Goal: Task Accomplishment & Management: Manage account settings

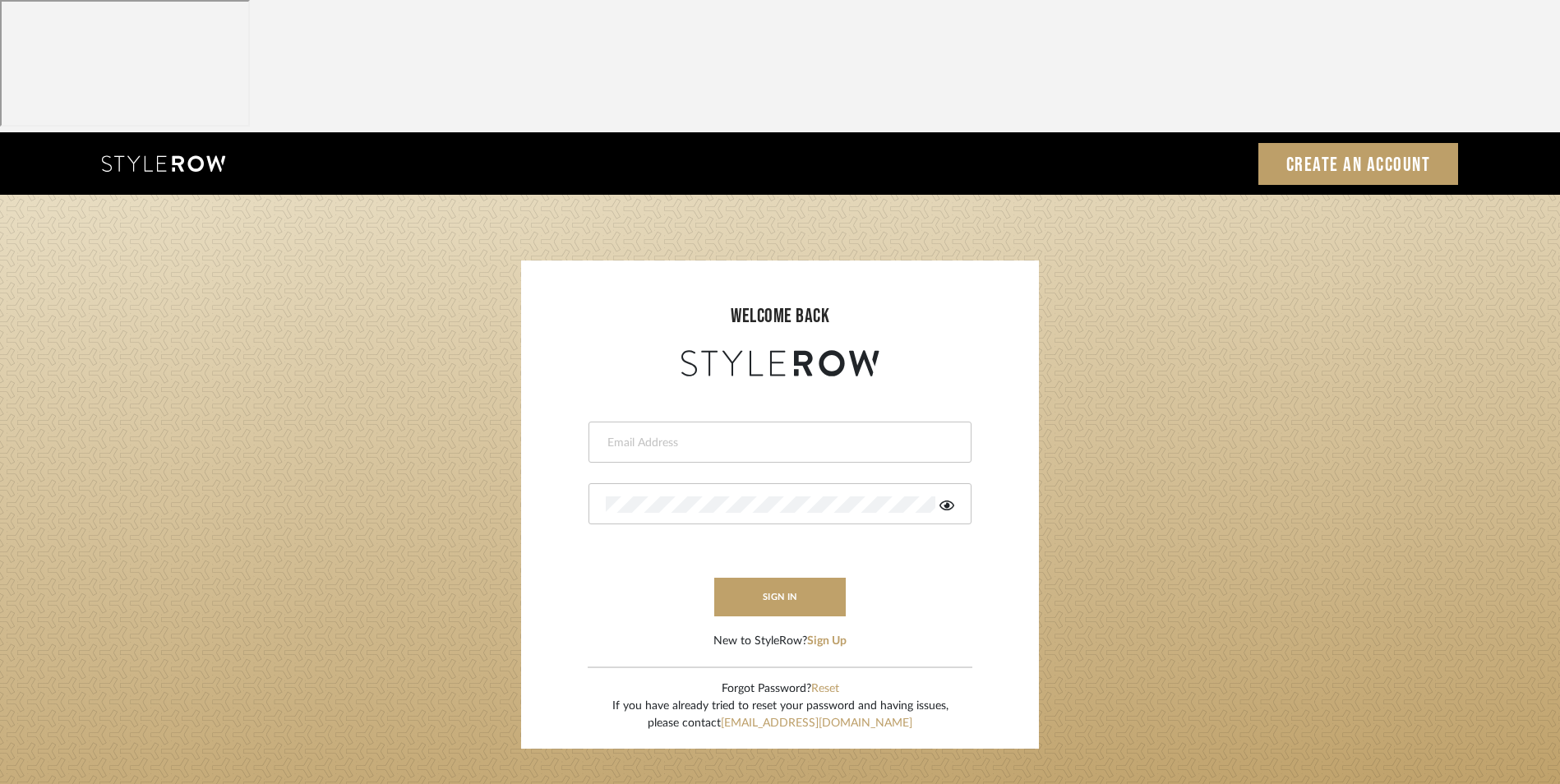
click at [795, 435] on input "email" at bounding box center [778, 443] width 345 height 16
type input "info@dmaestheticsdecor.com"
click at [666, 483] on div at bounding box center [780, 504] width 383 height 41
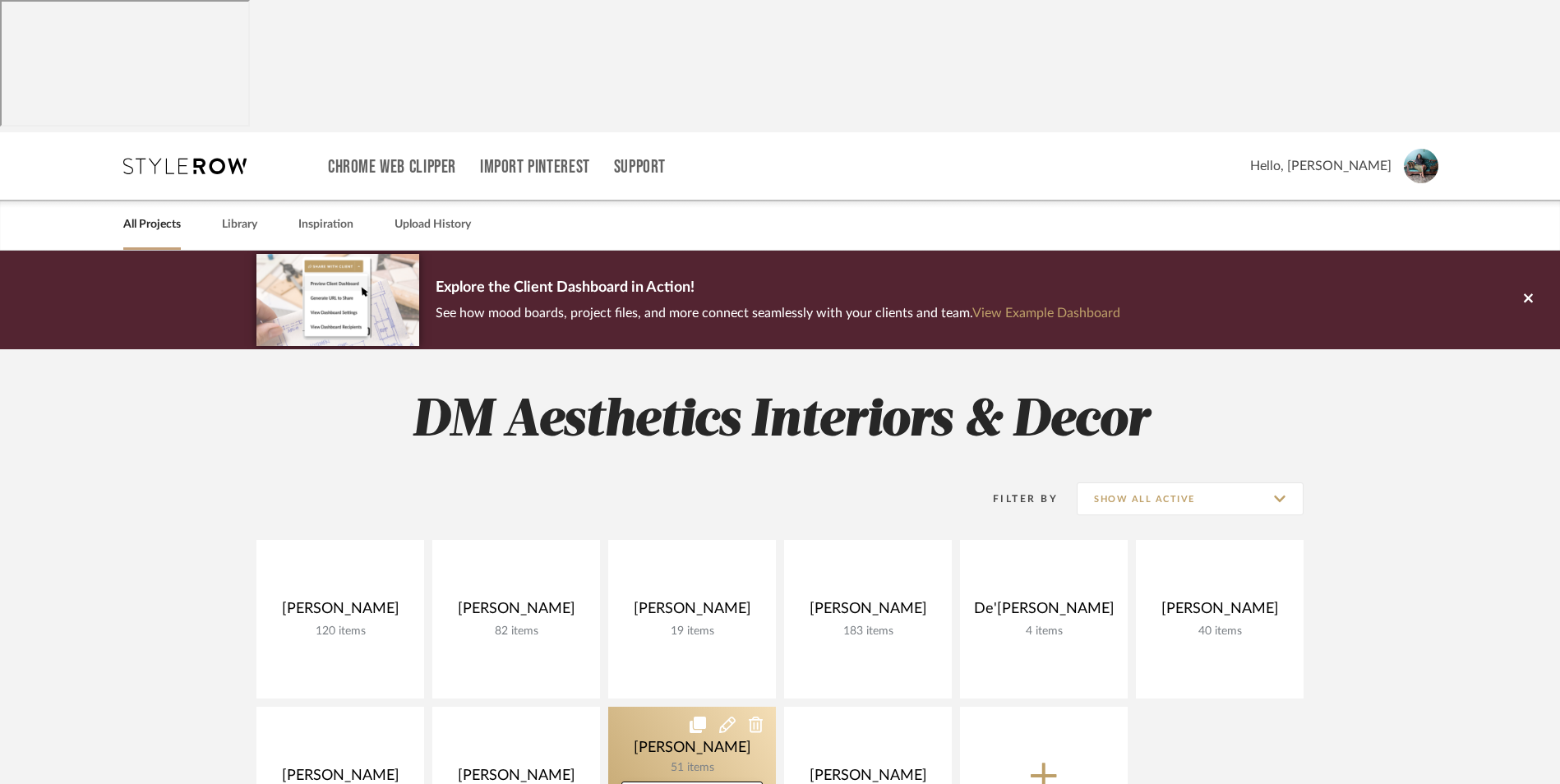
click at [699, 707] on link at bounding box center [692, 787] width 168 height 159
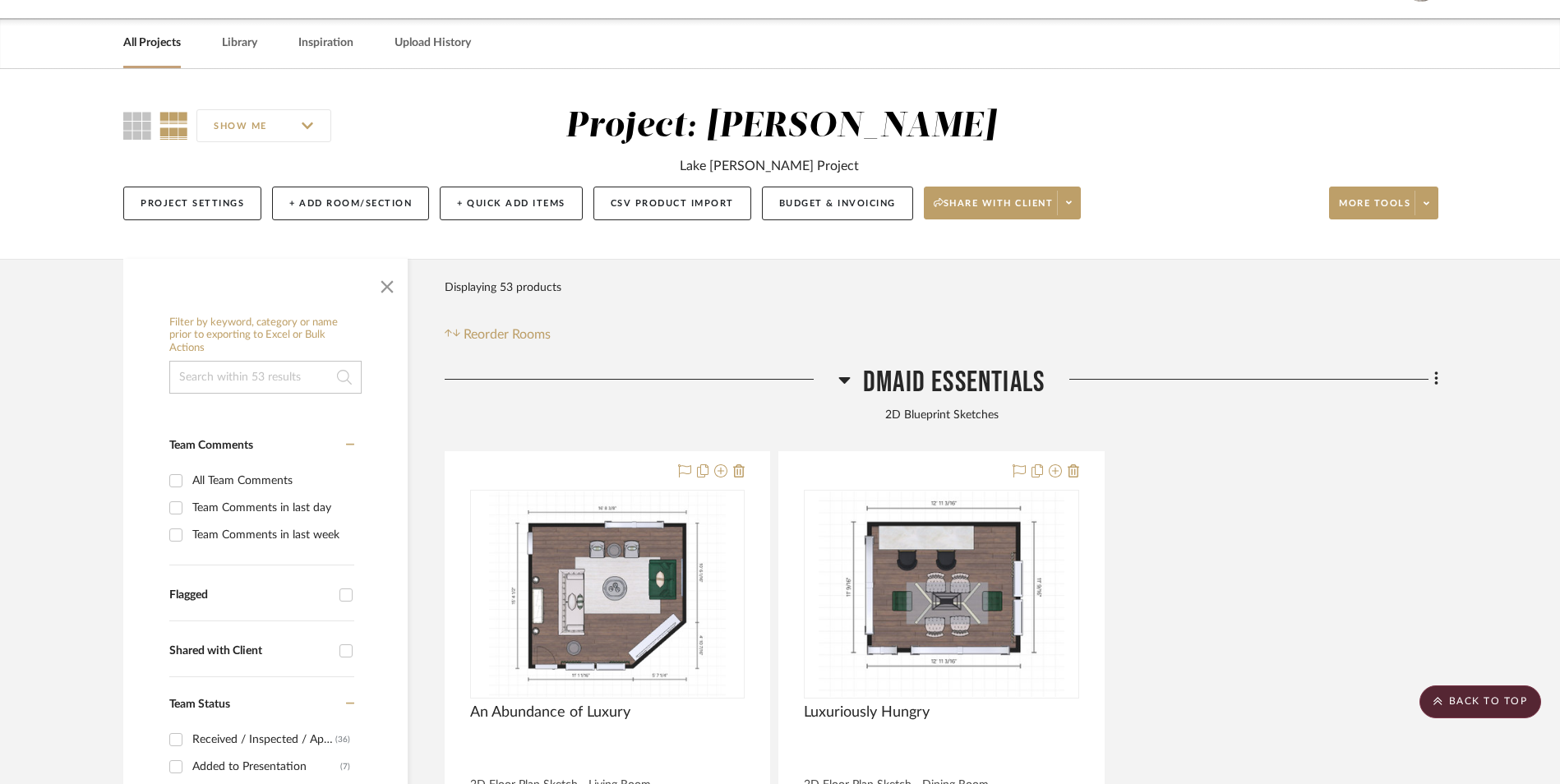
scroll to position [164, 0]
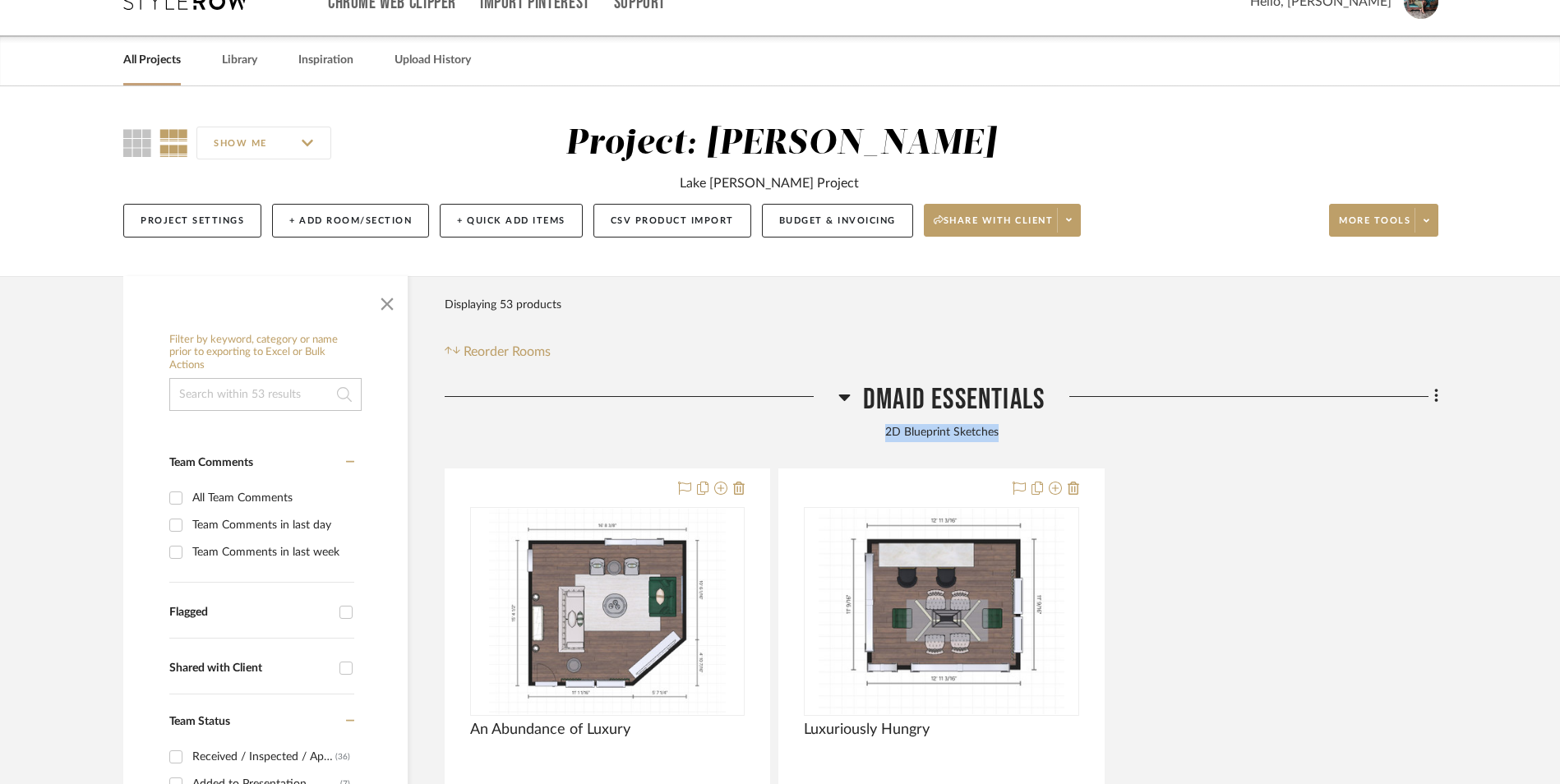
drag, startPoint x: 998, startPoint y: 297, endPoint x: 888, endPoint y: 300, distance: 110.0
click at [888, 424] on div "2D Blueprint Sketches" at bounding box center [941, 433] width 994 height 18
copy div "2D Blueprint Sketches"
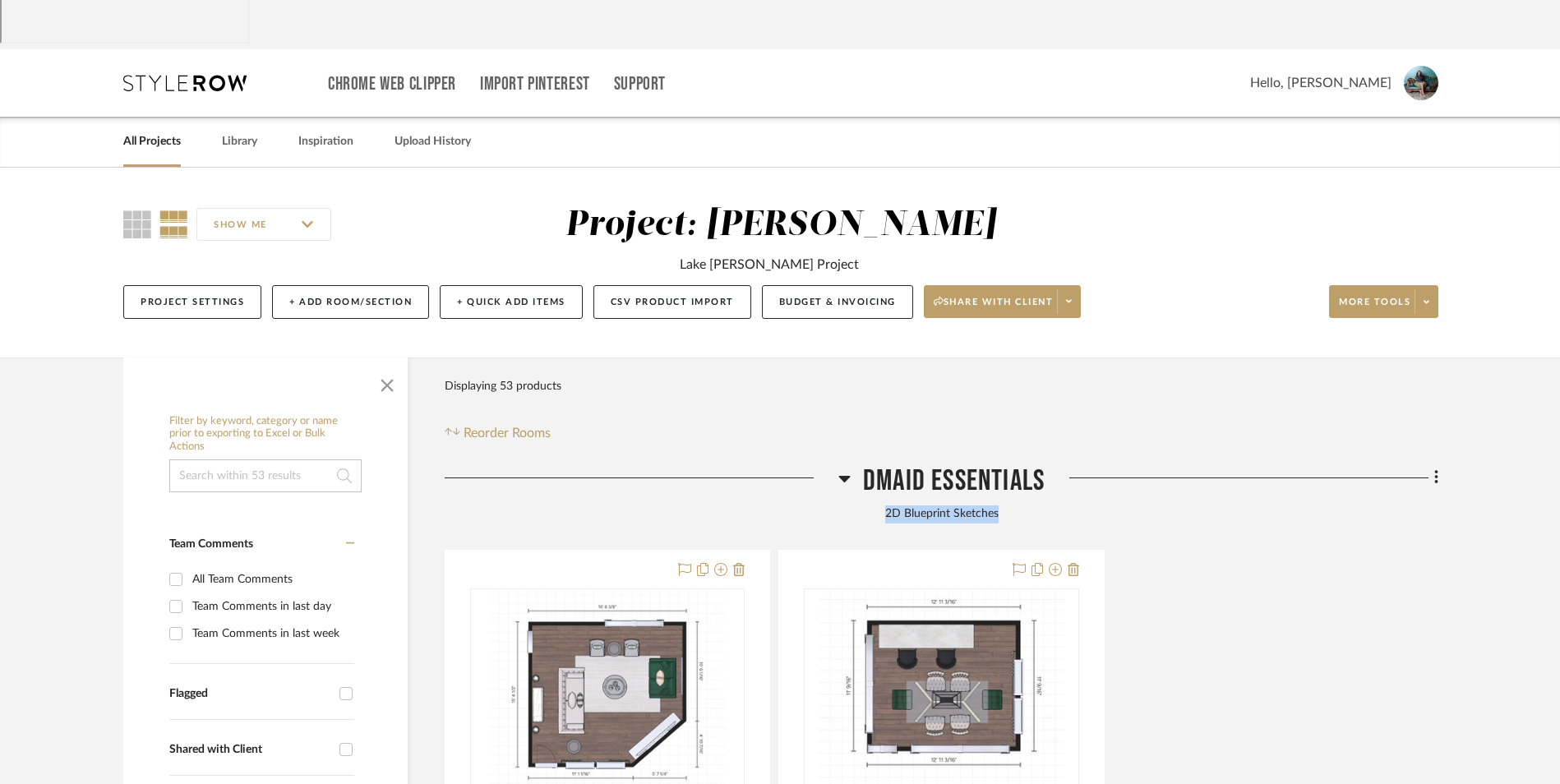
scroll to position [82, 0]
click at [154, 131] on link "All Projects" at bounding box center [152, 142] width 57 height 22
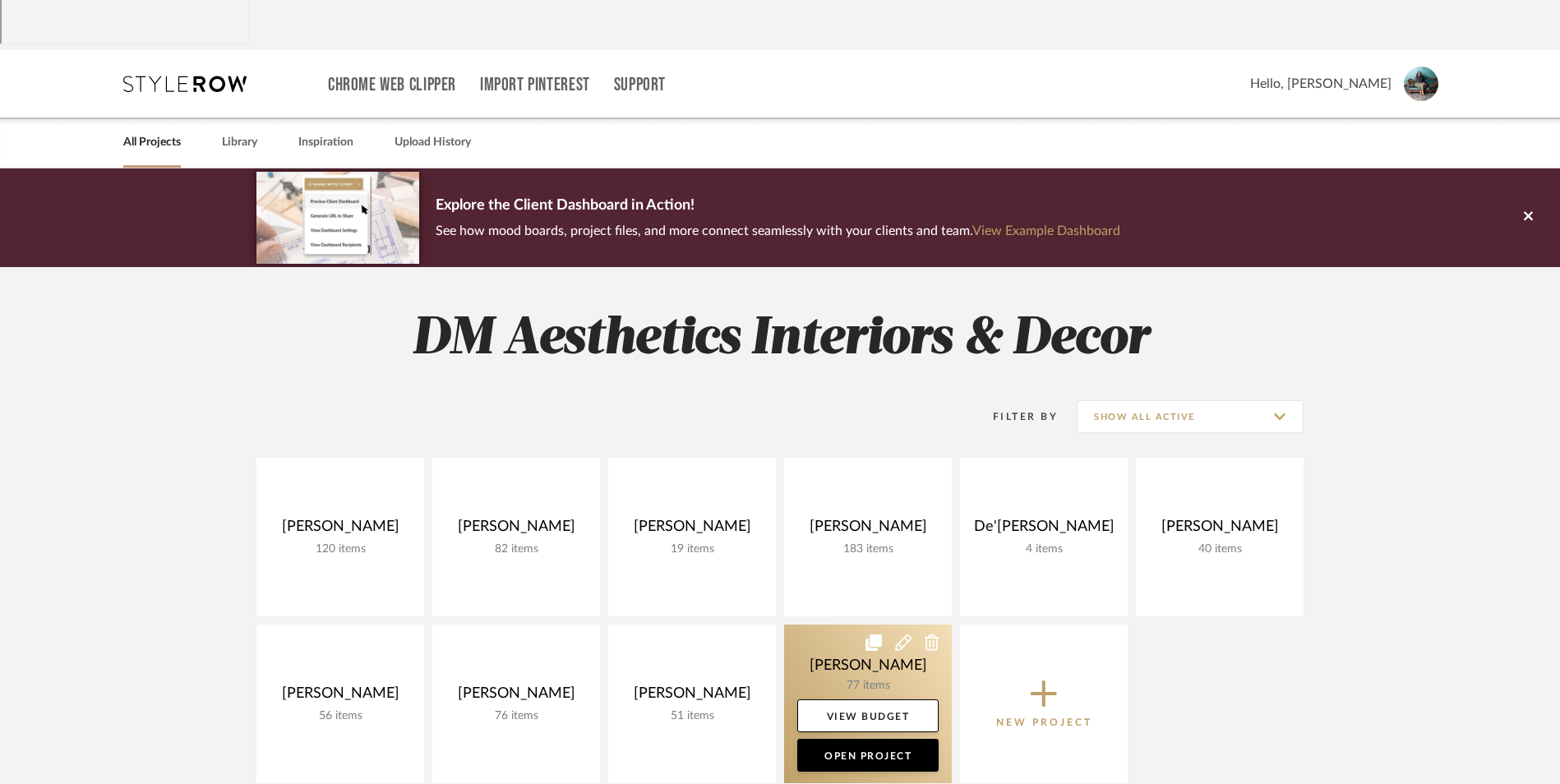
click at [830, 625] on link at bounding box center [868, 705] width 168 height 159
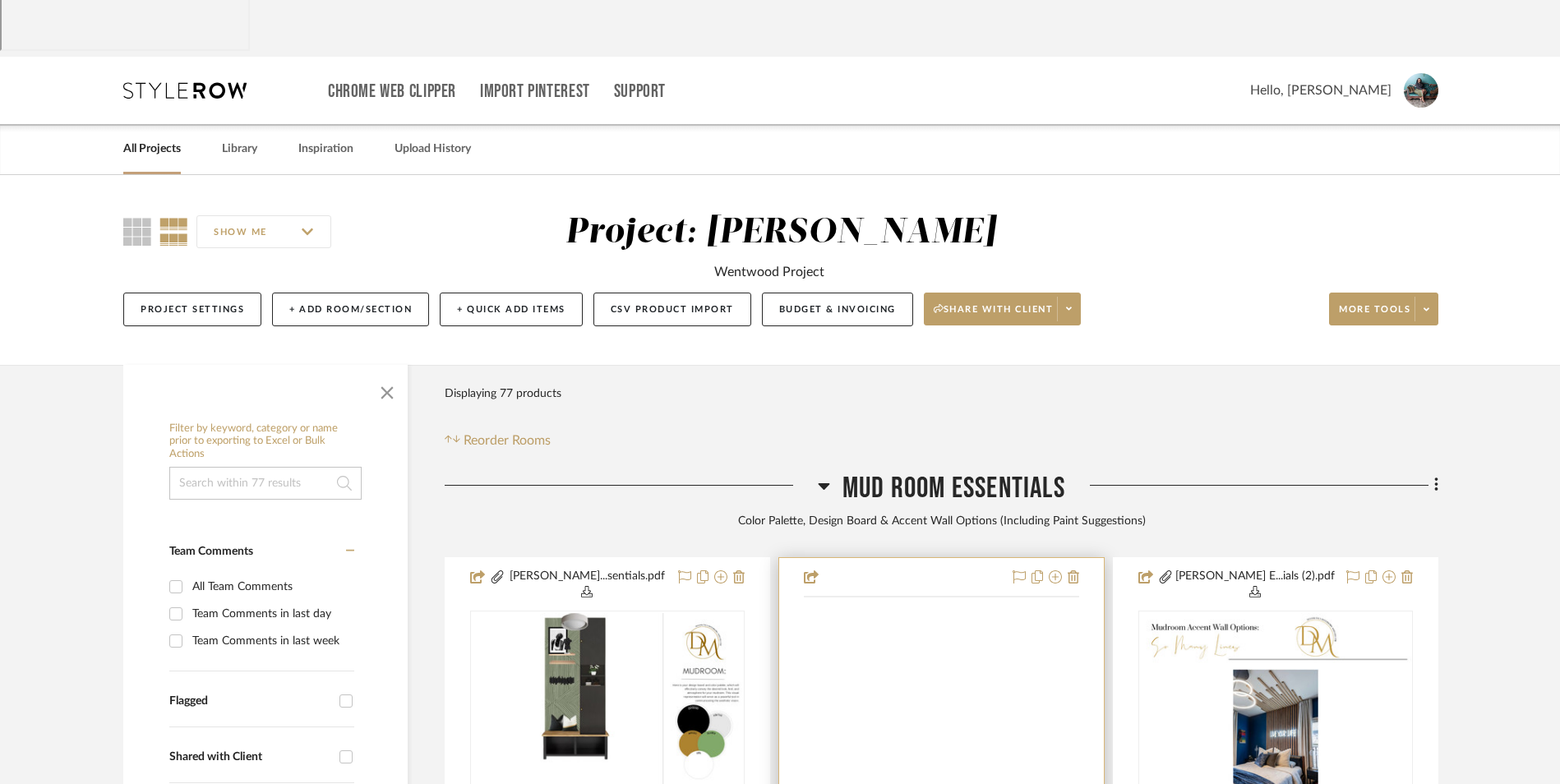
scroll to position [82, 0]
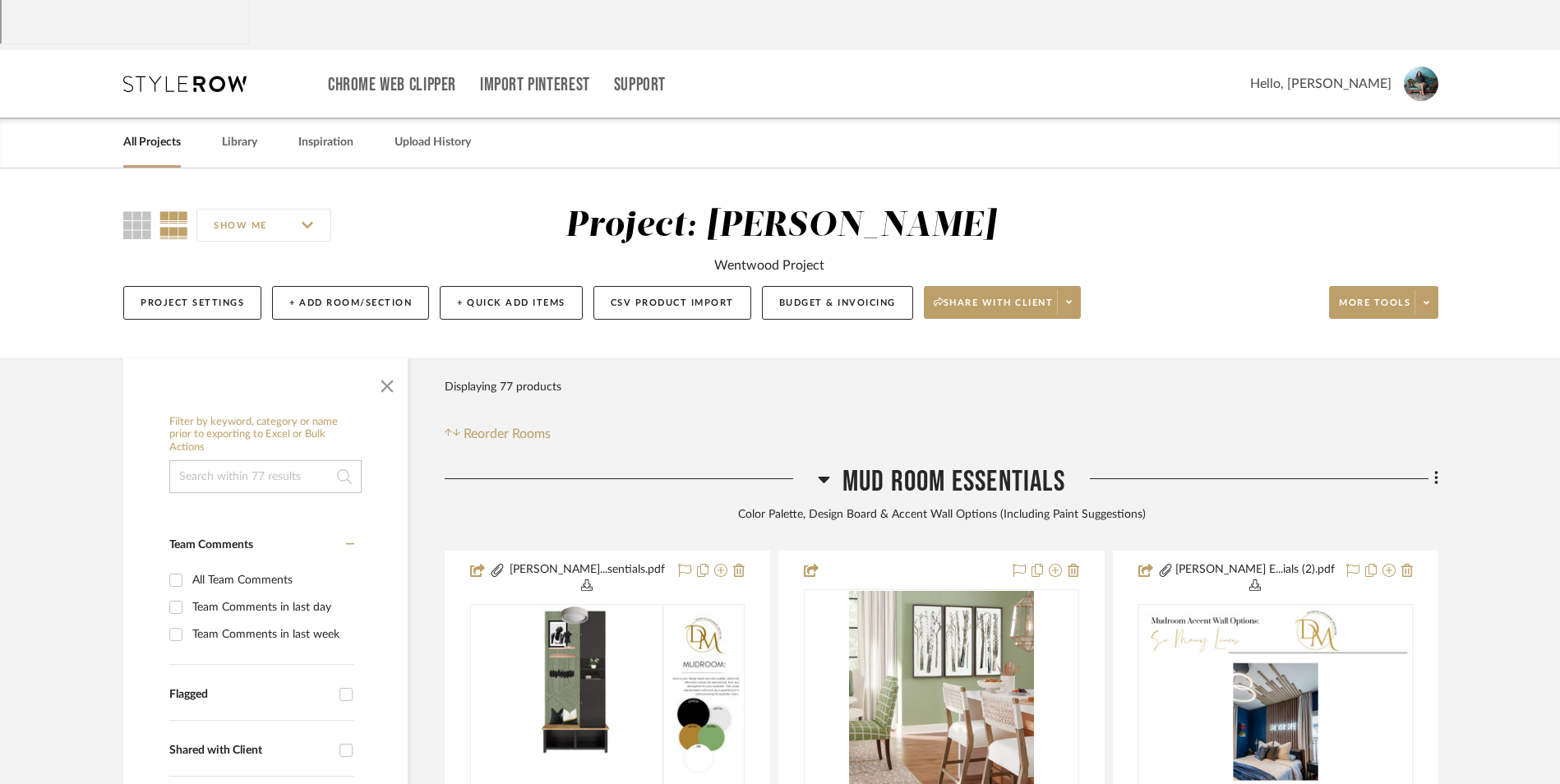
click at [826, 477] on icon at bounding box center [824, 480] width 12 height 6
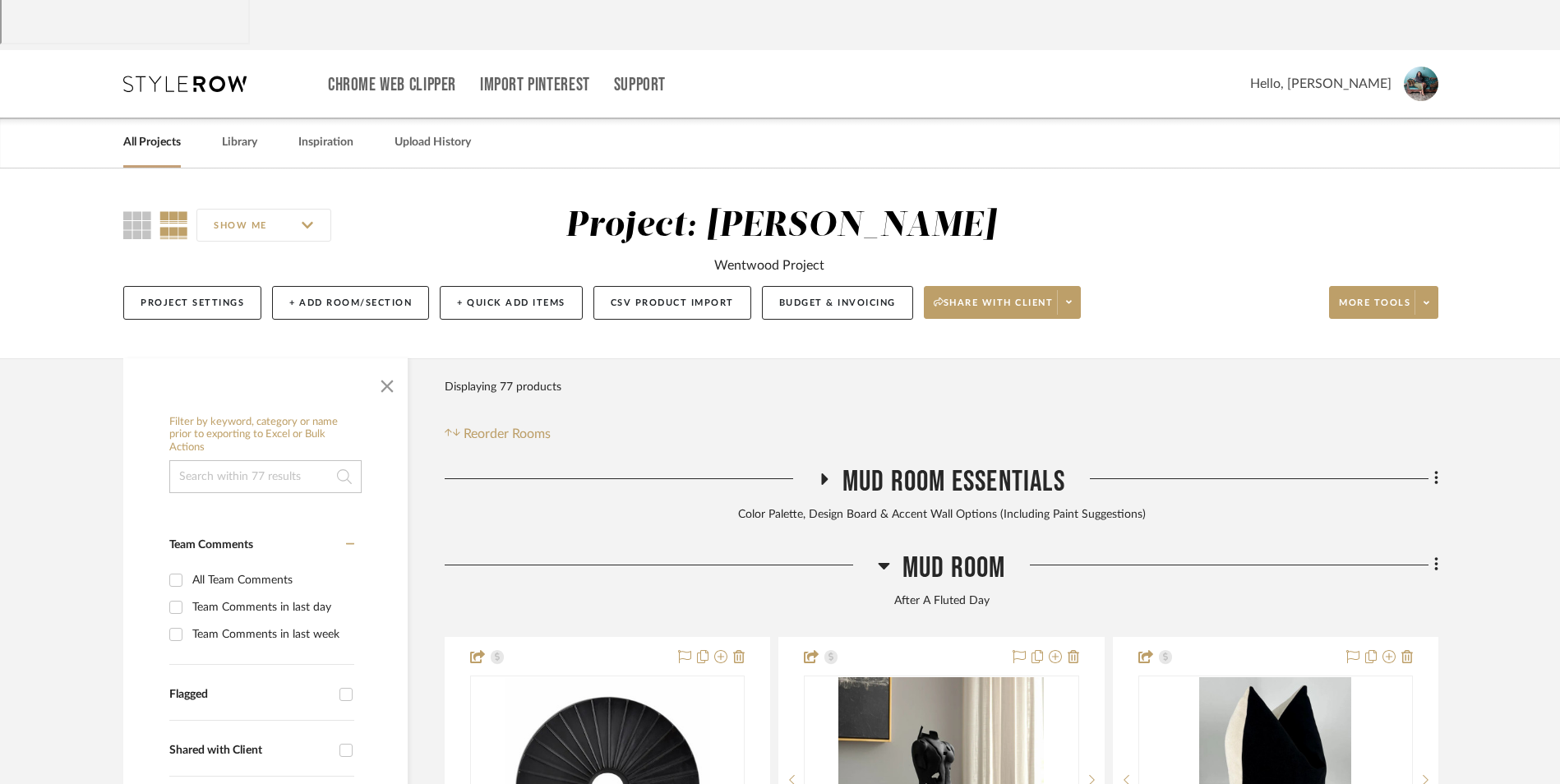
click at [885, 563] on icon at bounding box center [883, 566] width 12 height 6
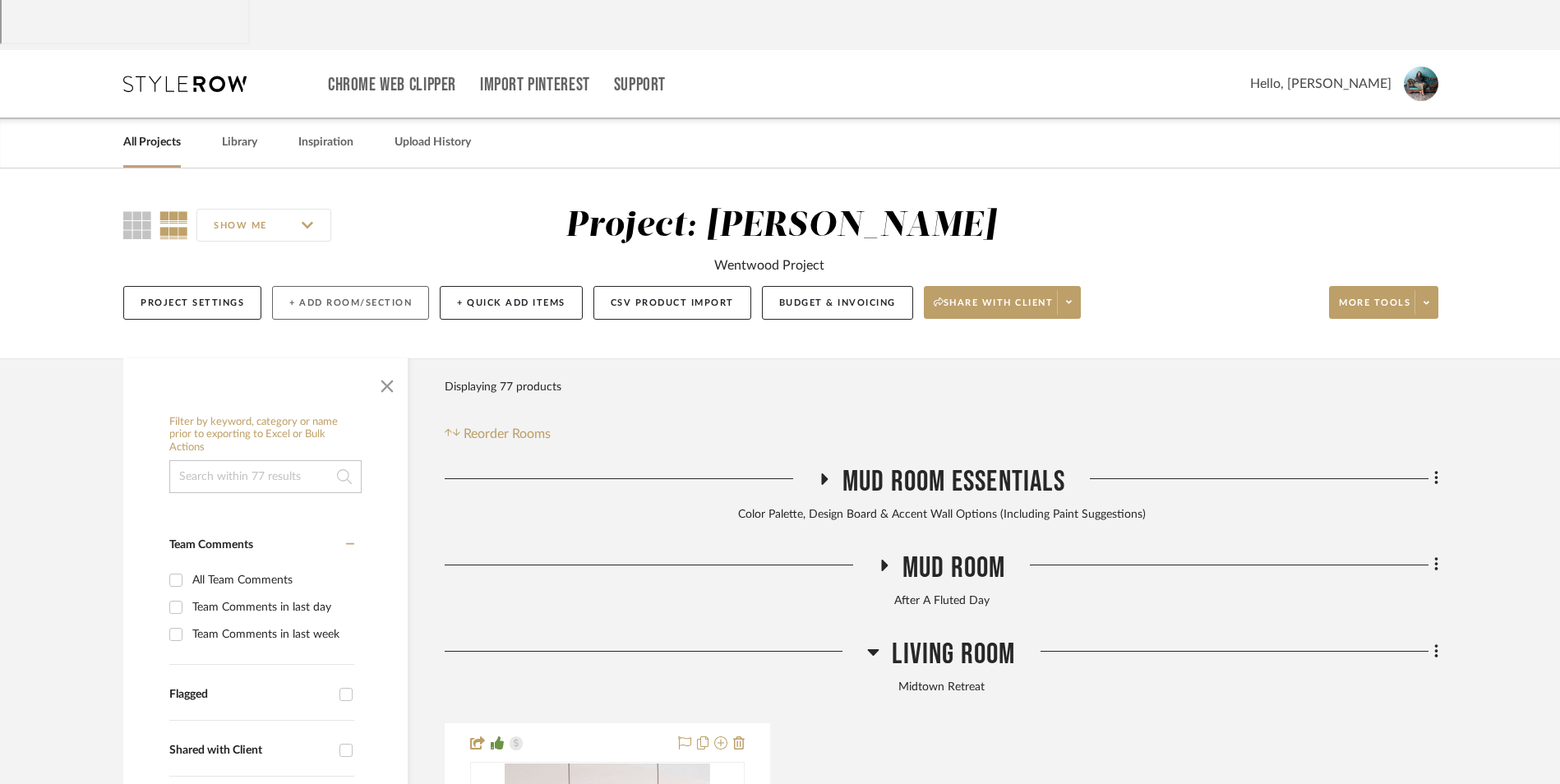
click at [378, 286] on button "+ Add Room/Section" at bounding box center [351, 303] width 157 height 34
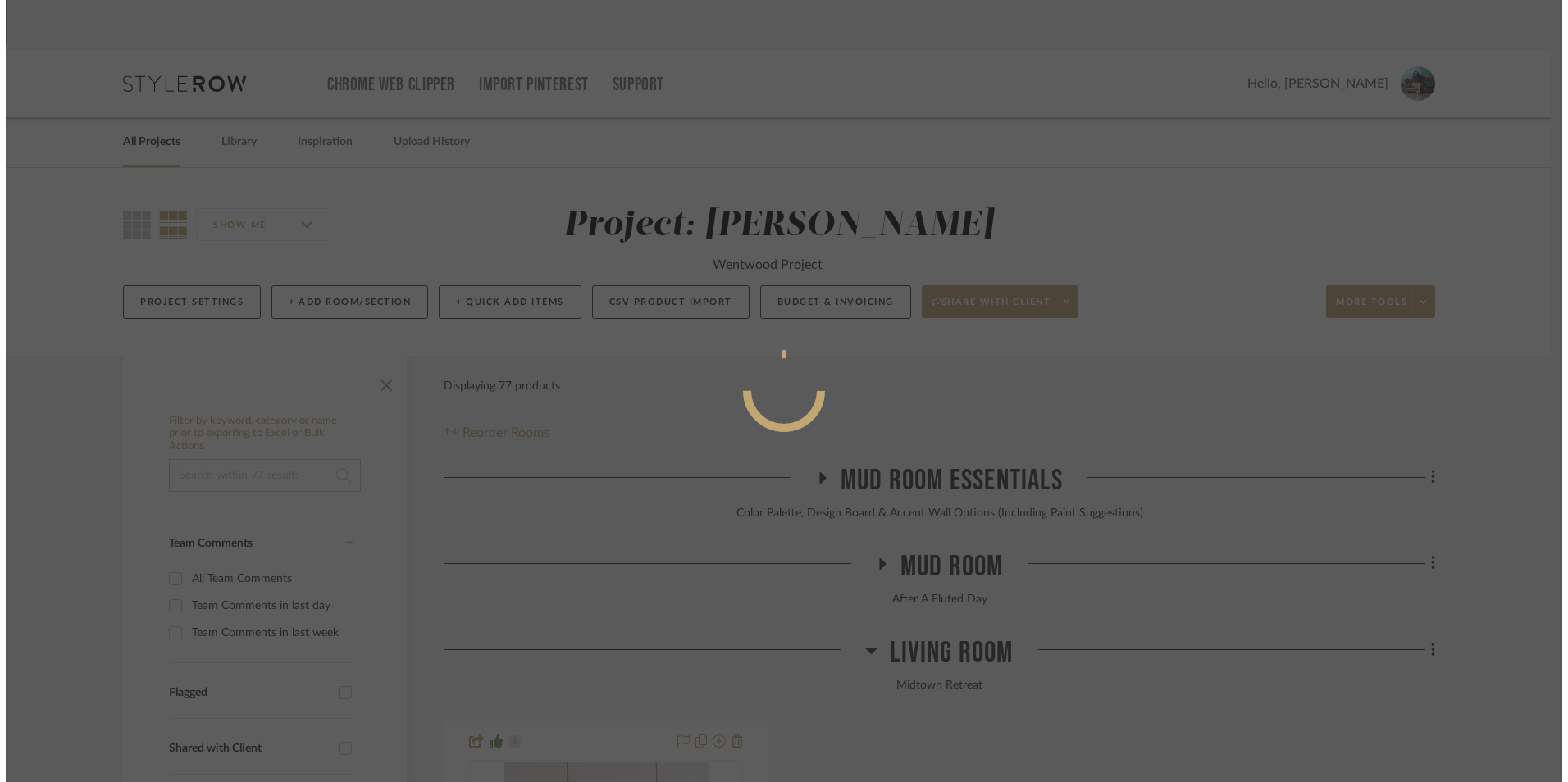
scroll to position [0, 0]
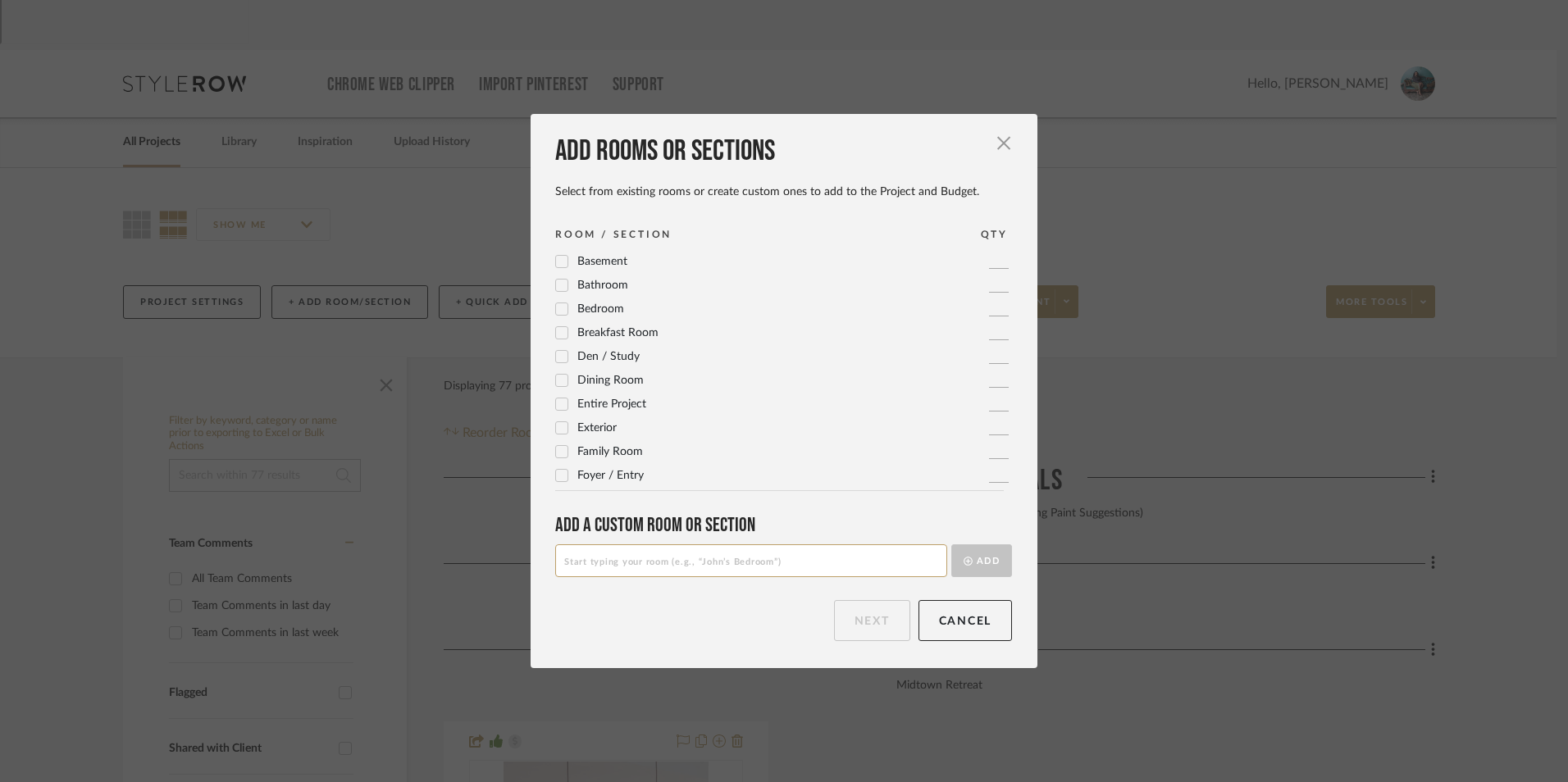
click at [651, 573] on input at bounding box center [751, 560] width 392 height 33
type input "DMAID Essentials"
click at [978, 553] on button "Add" at bounding box center [982, 560] width 61 height 33
click at [885, 625] on button "Next" at bounding box center [872, 621] width 77 height 41
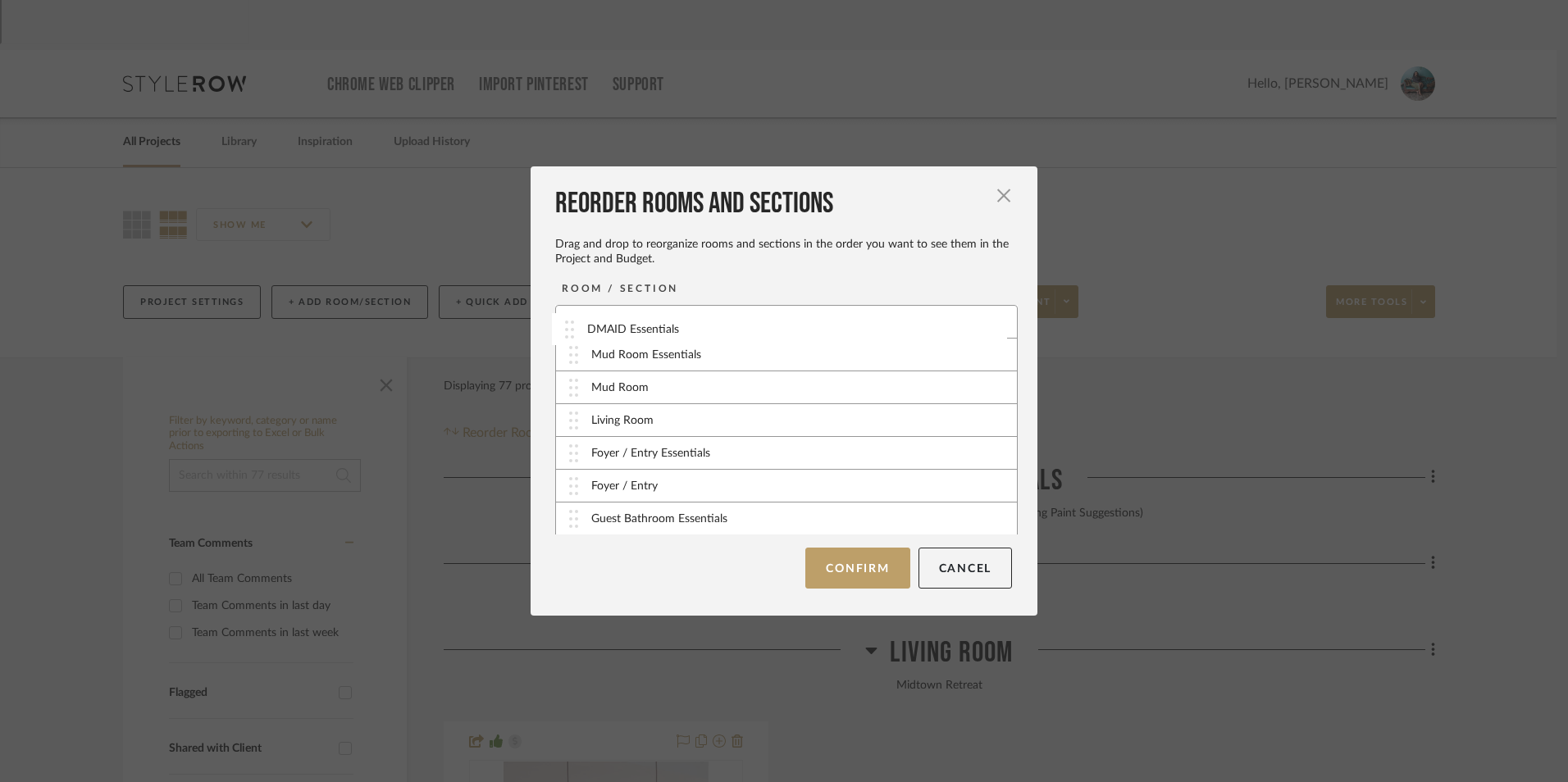
drag, startPoint x: 564, startPoint y: 517, endPoint x: 566, endPoint y: 329, distance: 188.0
click at [837, 566] on button "Confirm" at bounding box center [857, 568] width 104 height 41
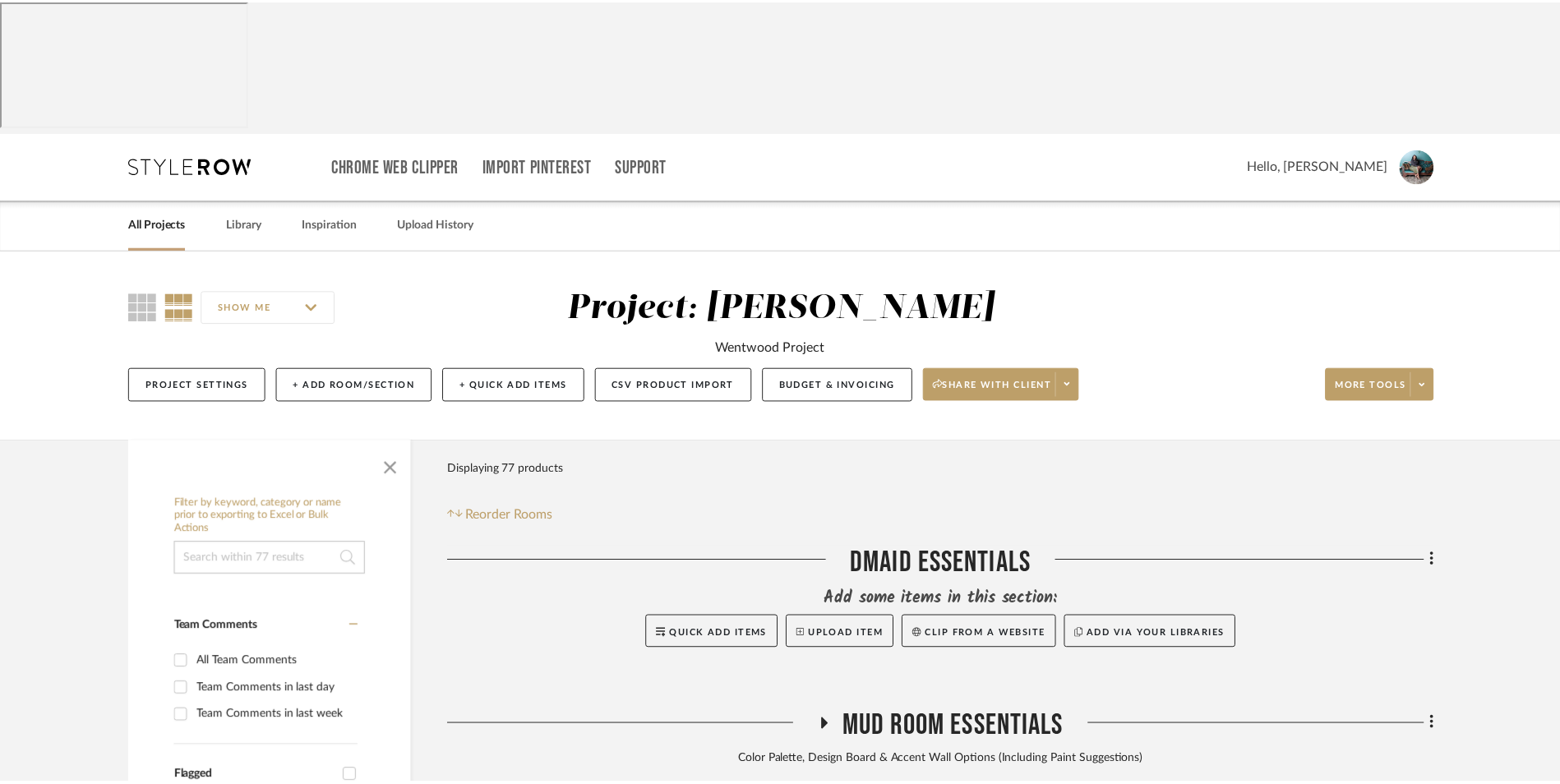
scroll to position [82, 0]
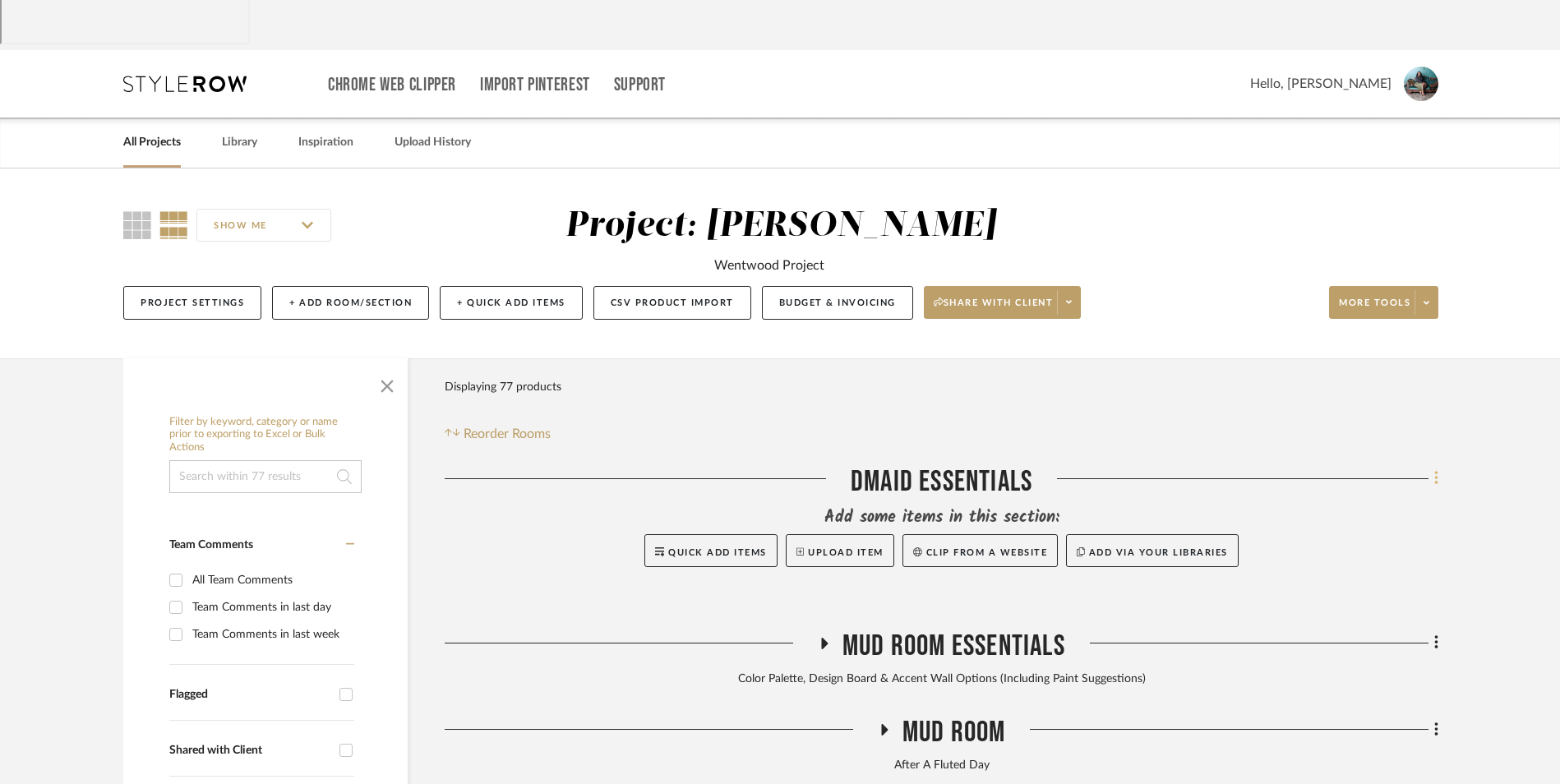
click at [1431, 467] on fa-icon at bounding box center [1434, 480] width 11 height 27
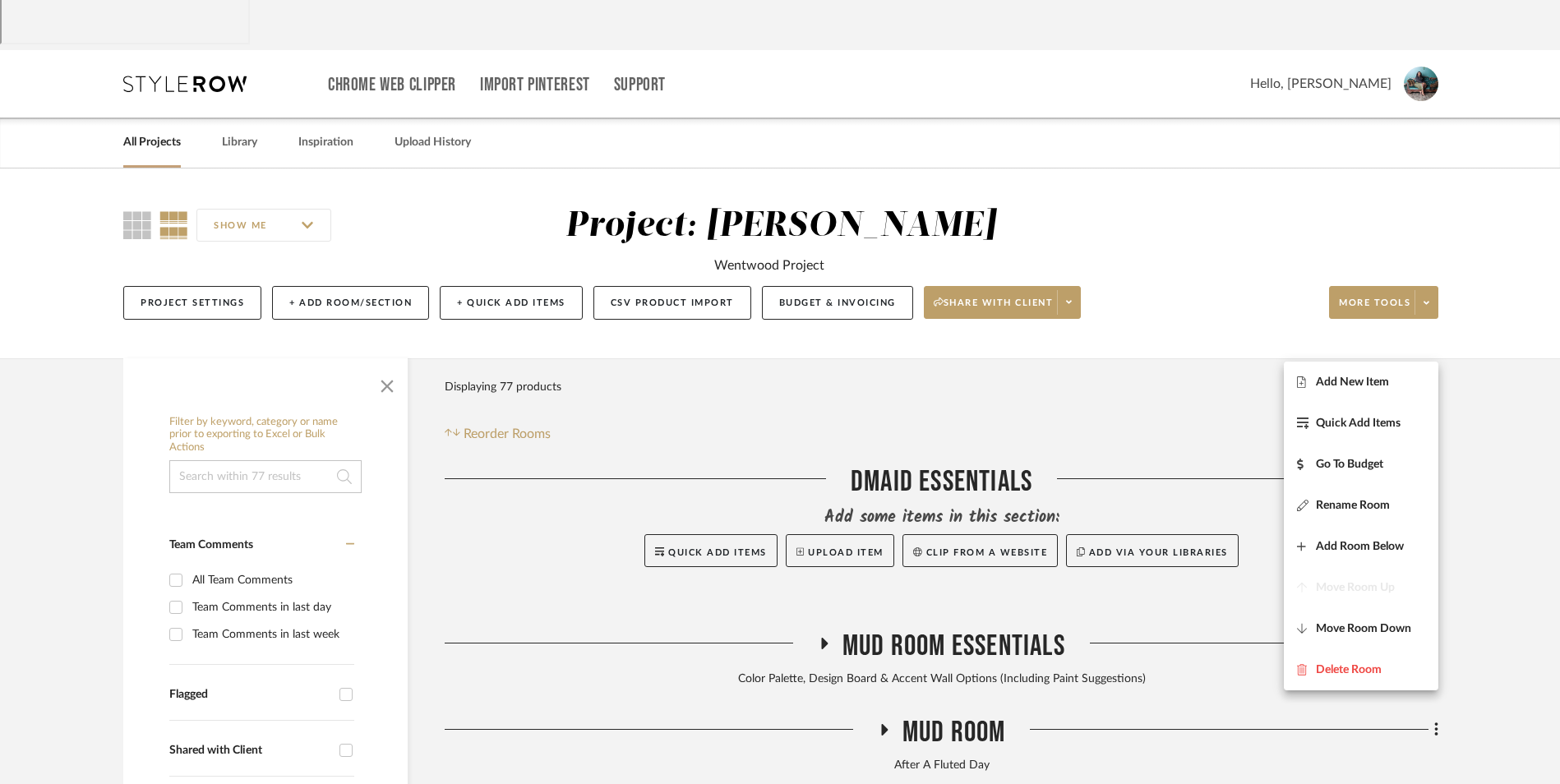
click at [1371, 505] on span "Rename Room" at bounding box center [1353, 505] width 74 height 14
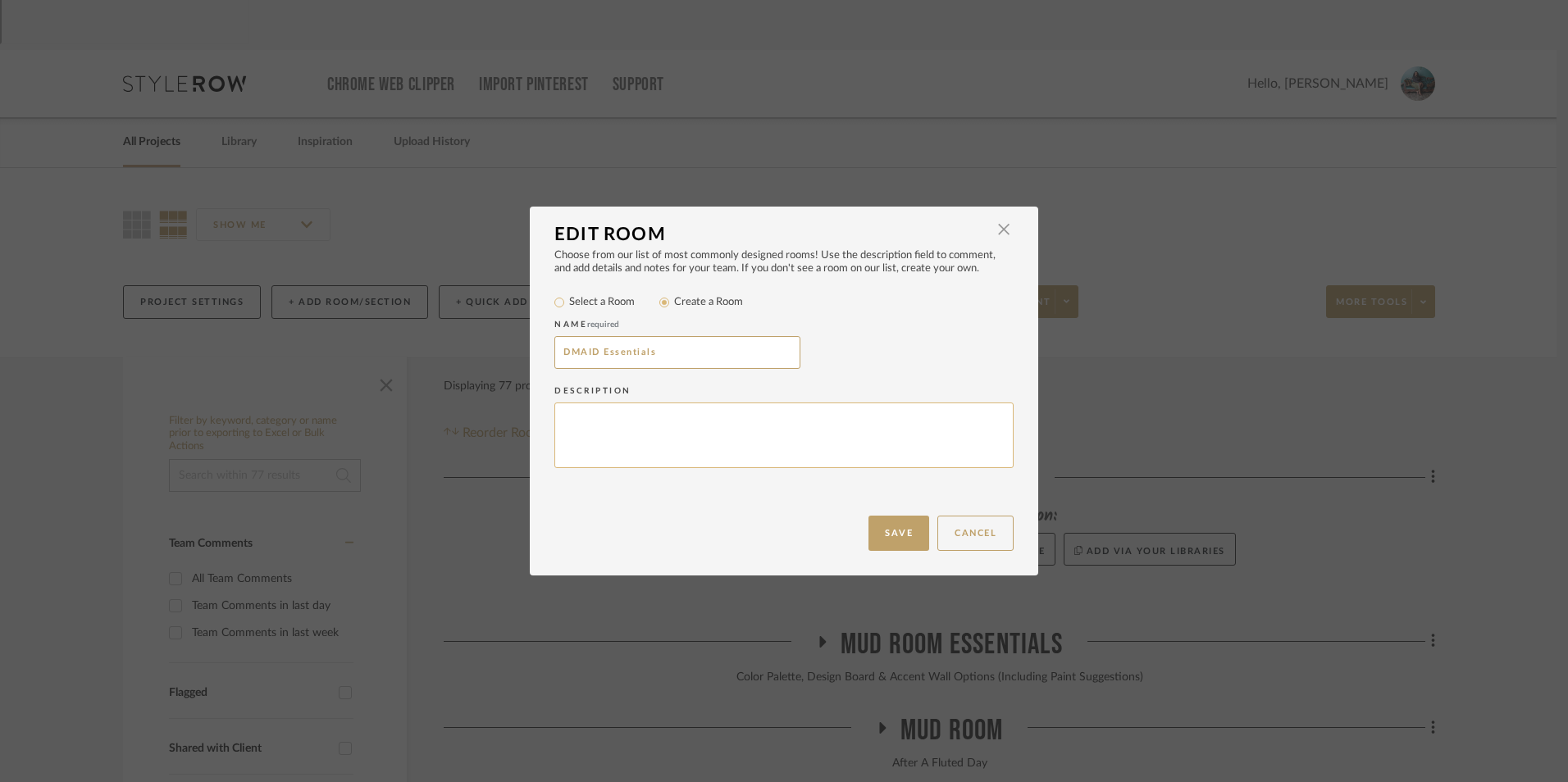
click at [752, 425] on textarea at bounding box center [784, 436] width 460 height 67
paste textarea "2D Blueprint Sketches"
type textarea "2D Blueprint Sketches"
click at [908, 523] on button "Save" at bounding box center [899, 534] width 61 height 36
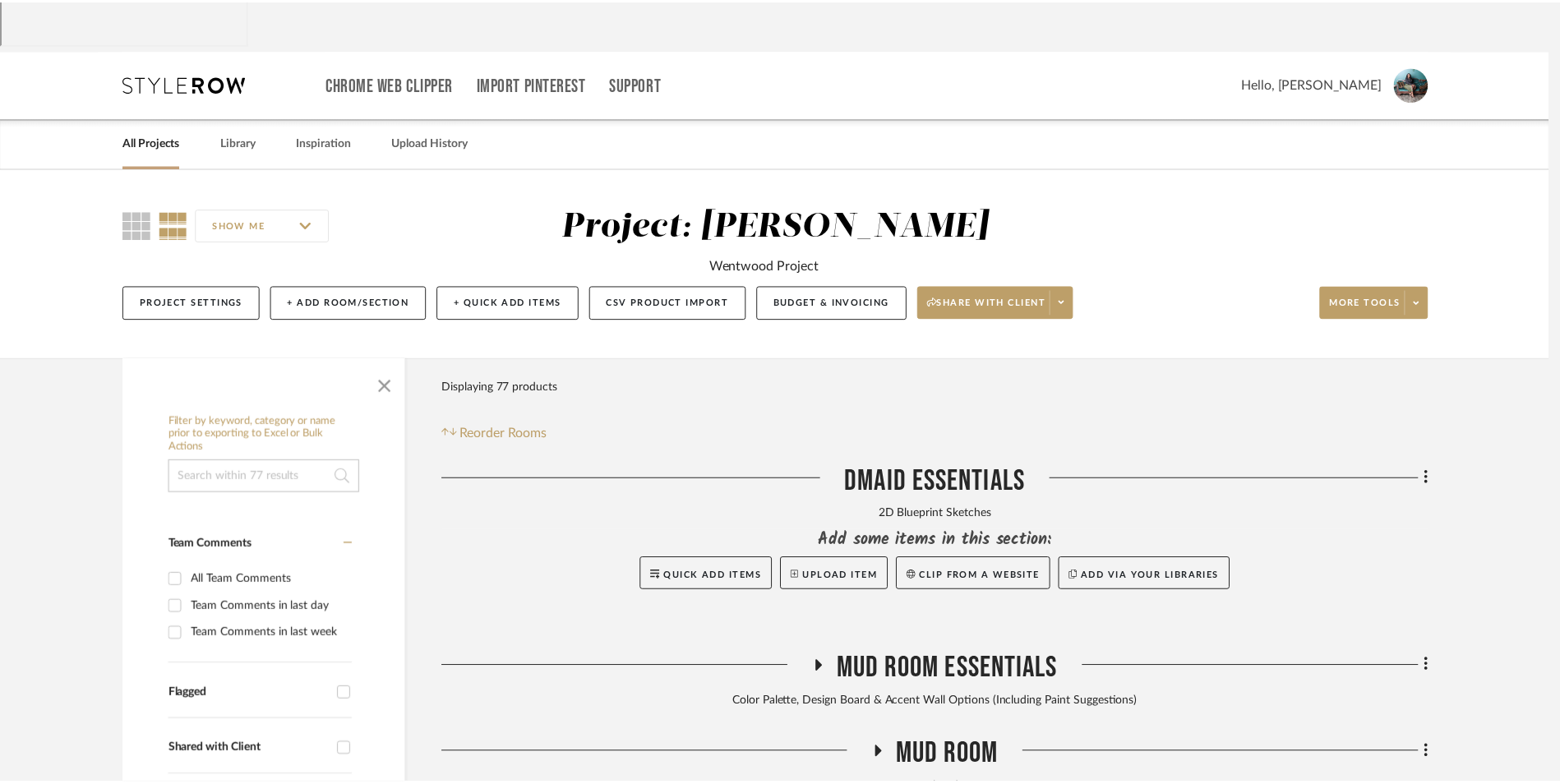
scroll to position [82, 0]
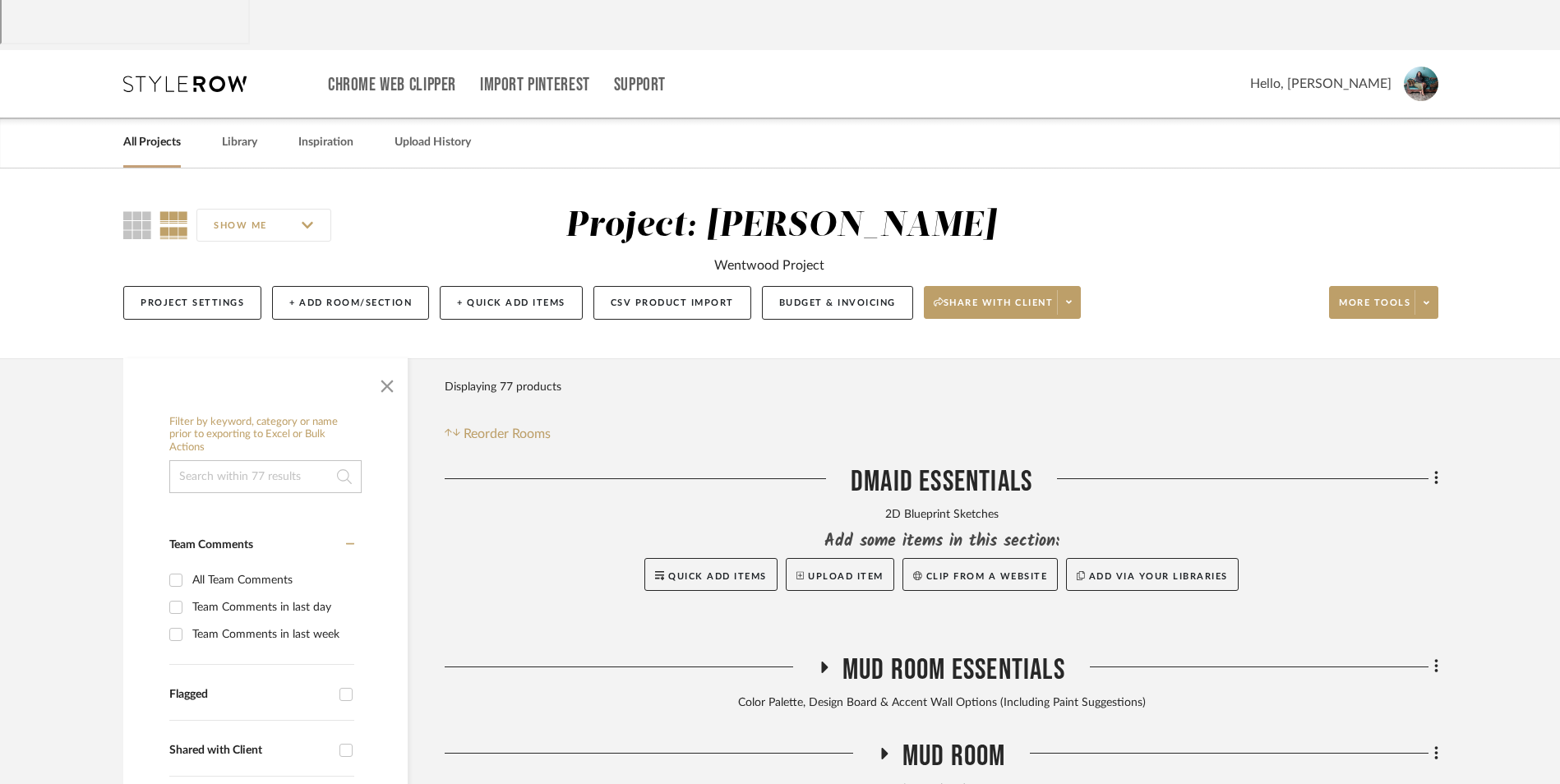
click at [1434, 470] on icon at bounding box center [1437, 479] width 5 height 18
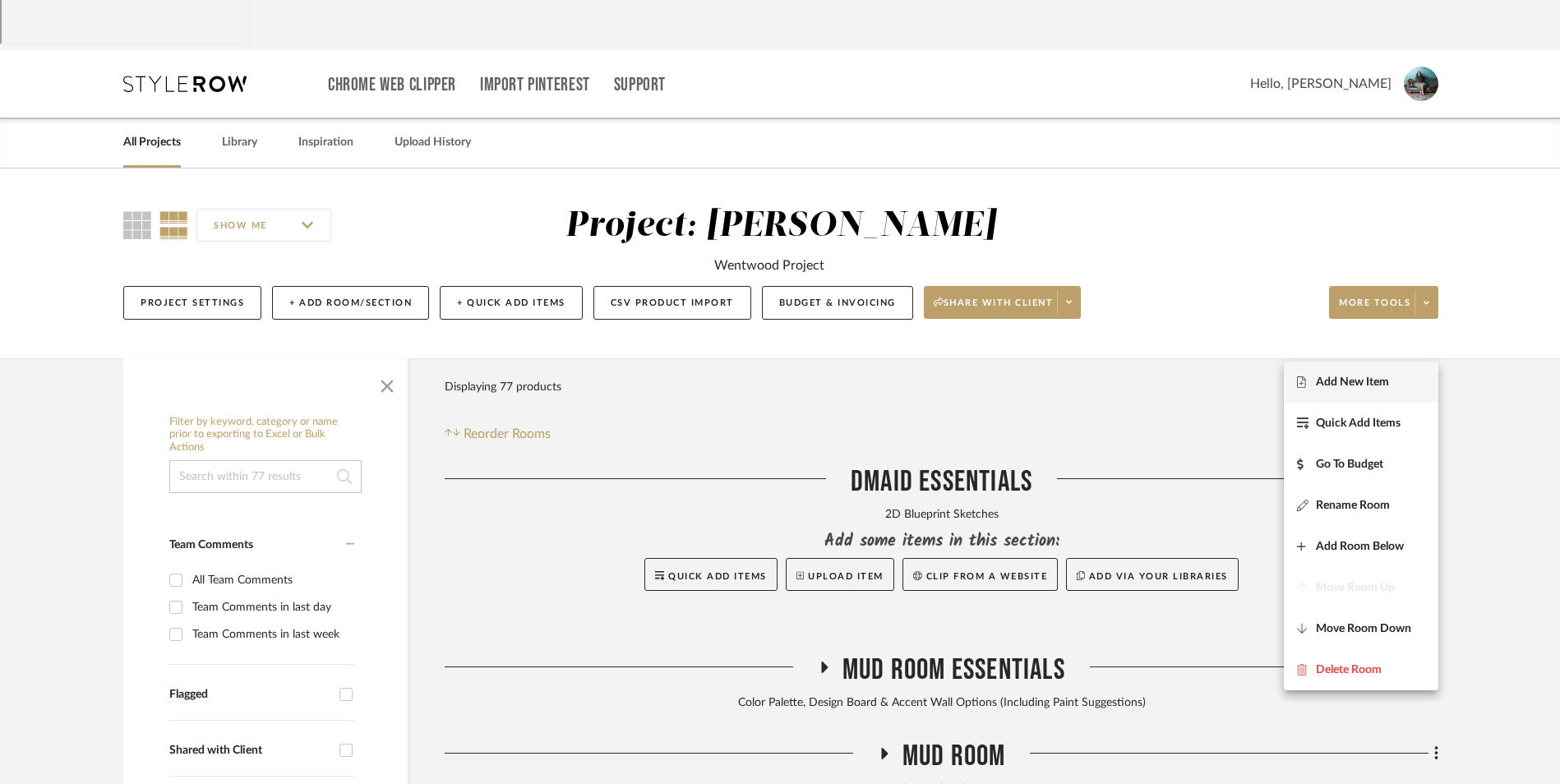
click at [1368, 389] on button "Add New Item" at bounding box center [1361, 382] width 154 height 41
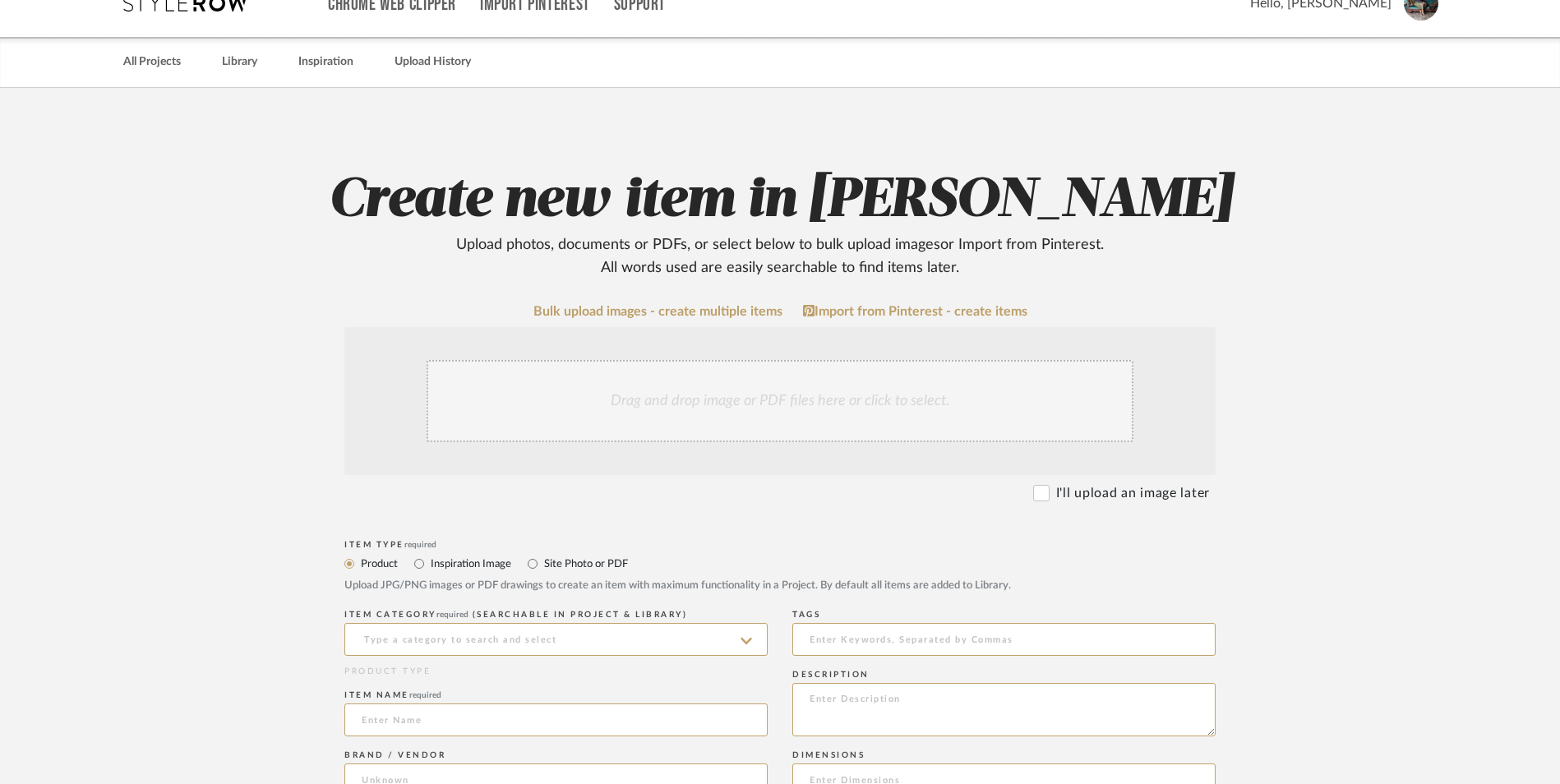
scroll to position [164, 0]
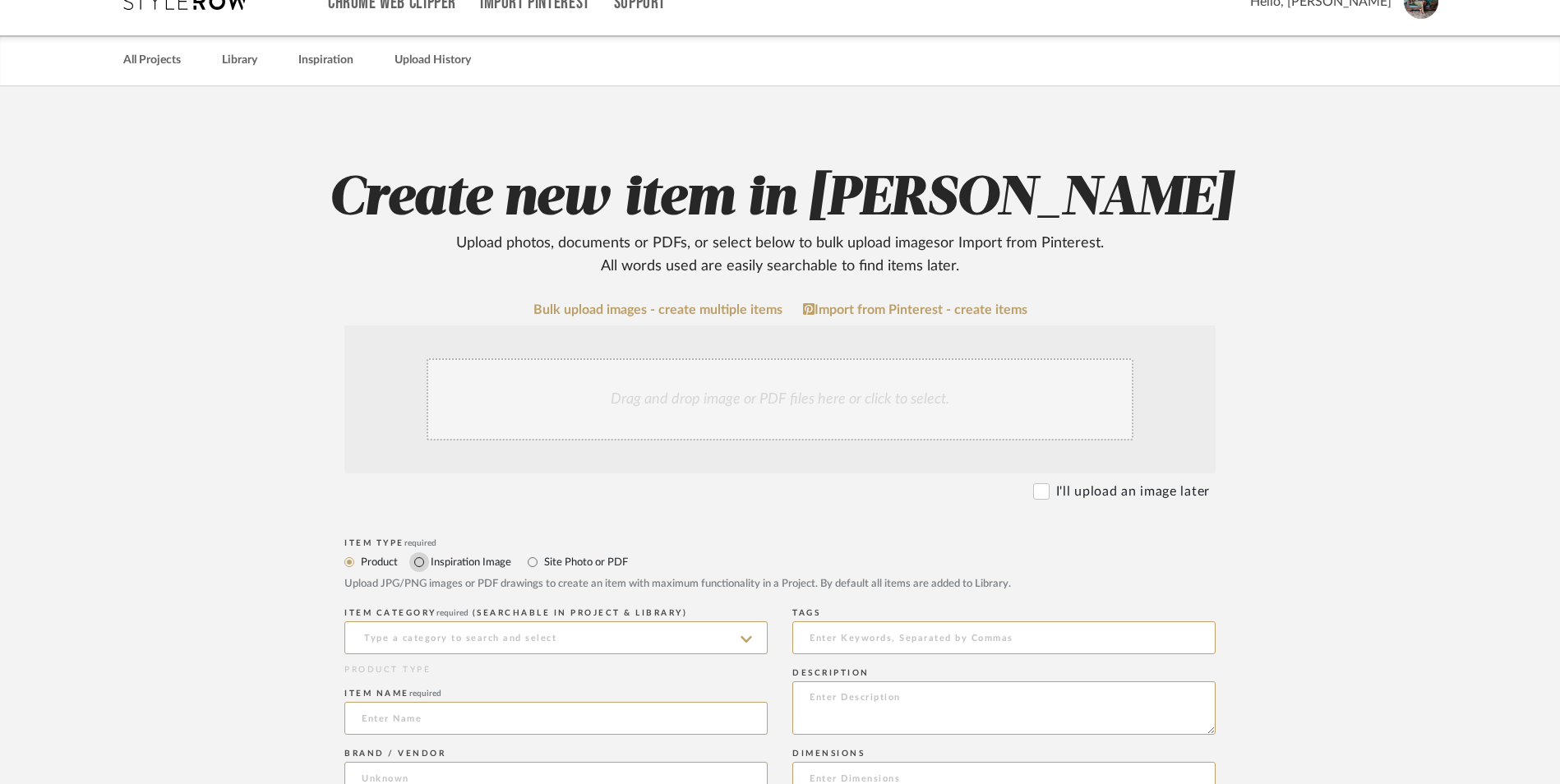
click at [419, 553] on input "Inspiration Image" at bounding box center [419, 563] width 20 height 20
radio input "true"
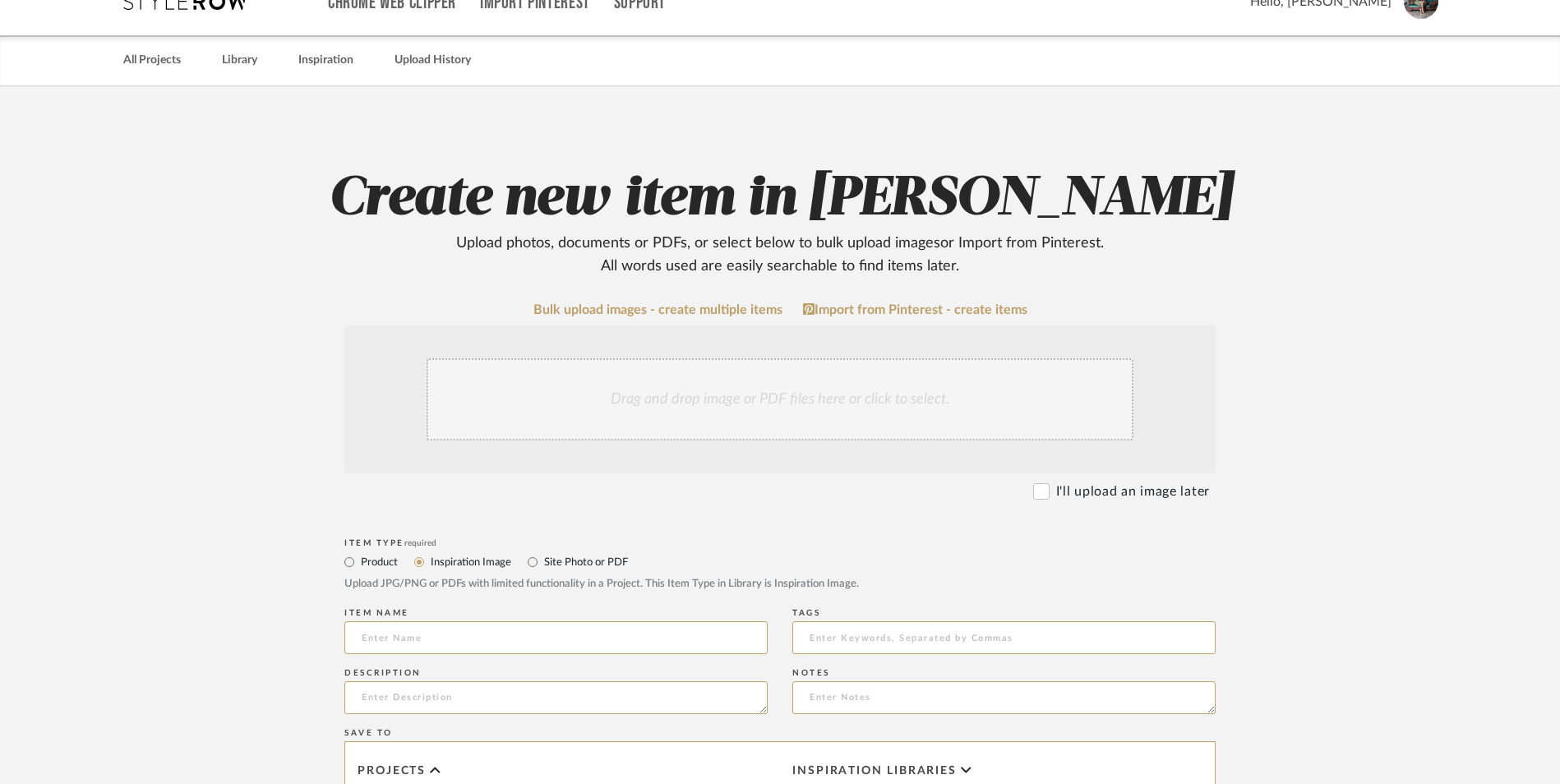
click at [577, 358] on div "Drag and drop image or PDF files here or click to select." at bounding box center [780, 399] width 707 height 82
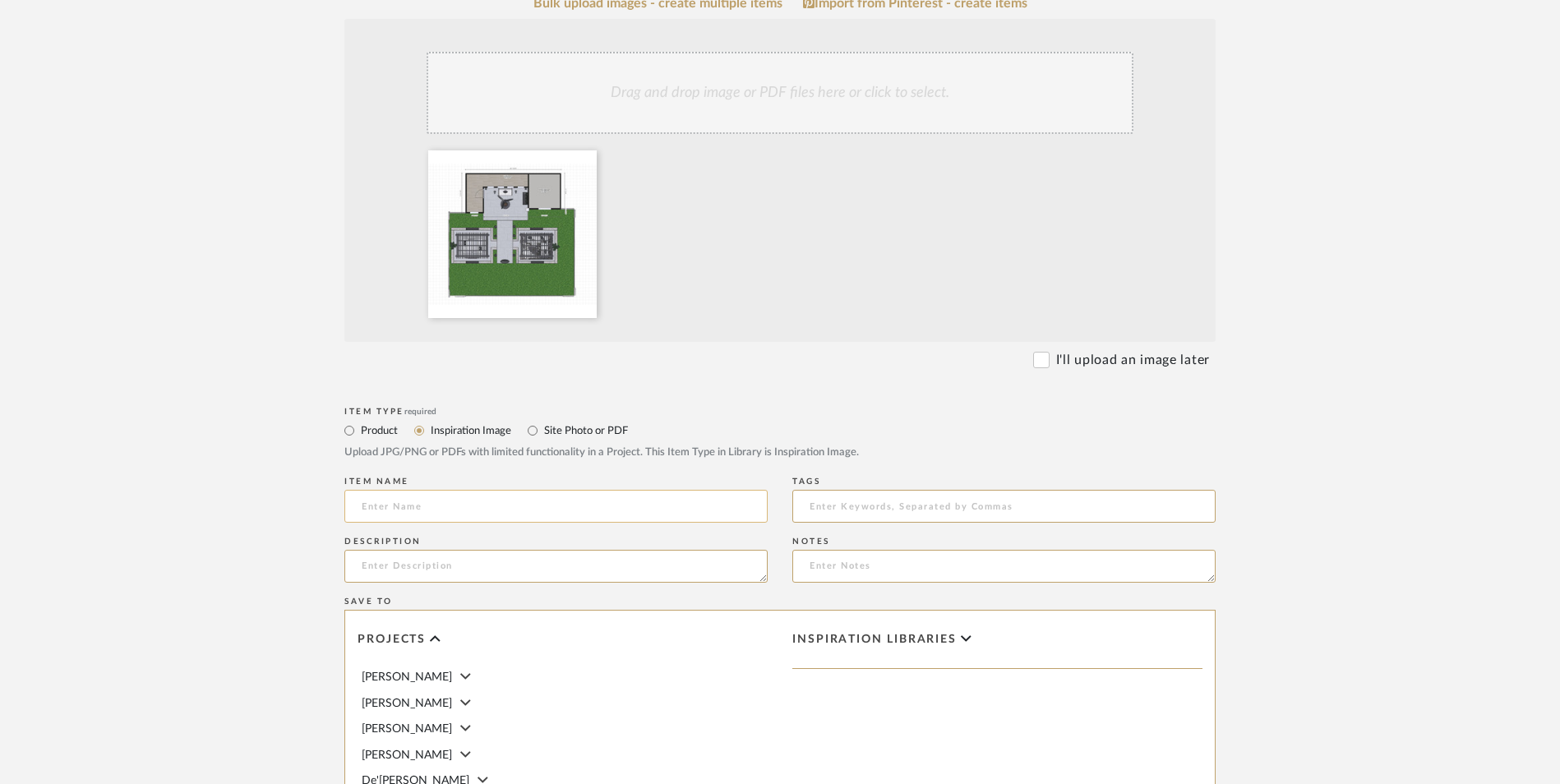
scroll to position [493, 0]
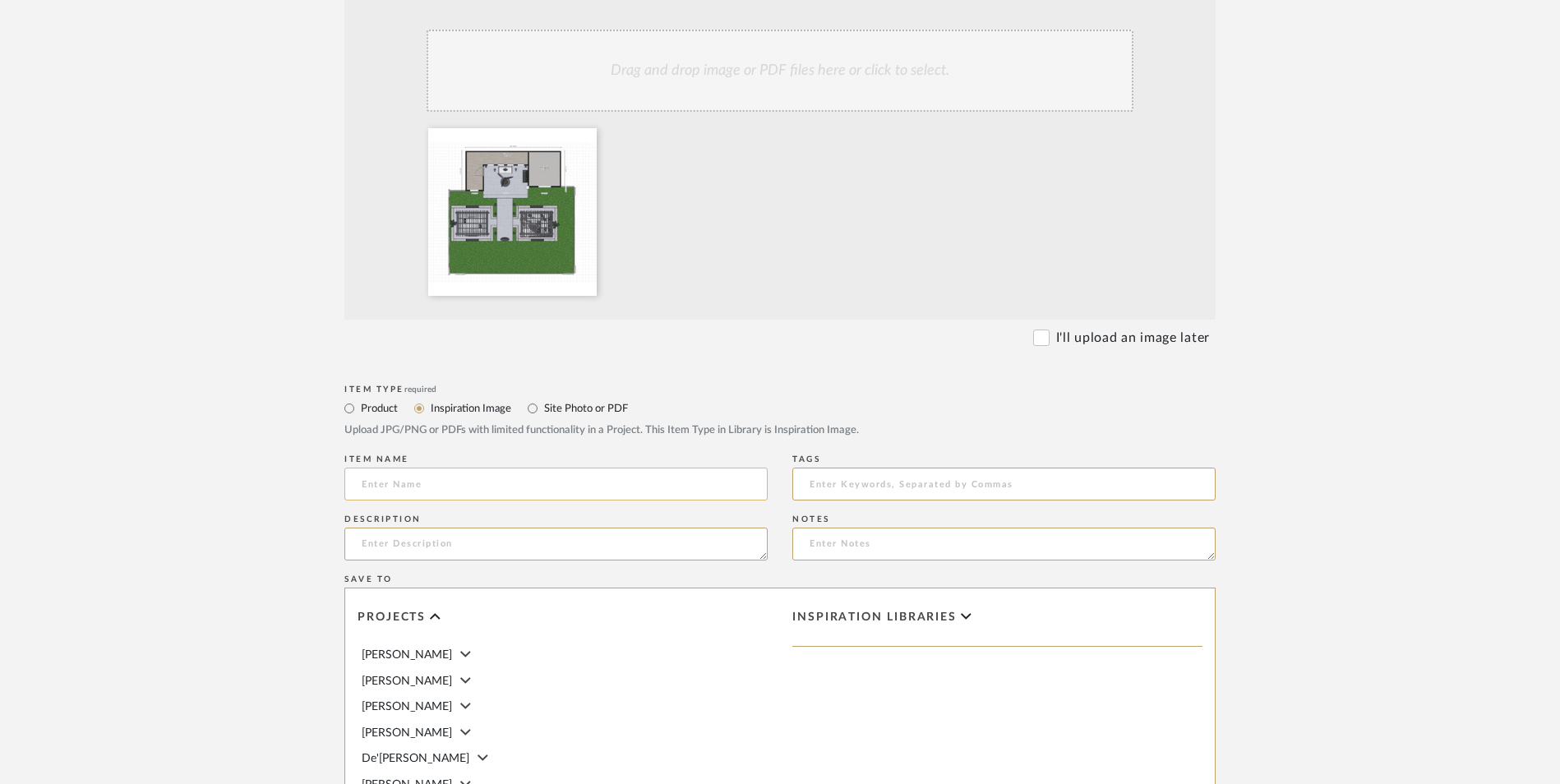
click at [400, 468] on input at bounding box center [556, 484] width 423 height 33
type input "Do We Have To Go Inside?"
drag, startPoint x: 588, startPoint y: 362, endPoint x: 197, endPoint y: 361, distance: 391.0
click at [192, 361] on upload-items "Create new item in [PERSON_NAME] Upload photos, documents or PDFs, or select be…" at bounding box center [780, 421] width 1560 height 1328
paste input "Do We Have To Go Inside?"
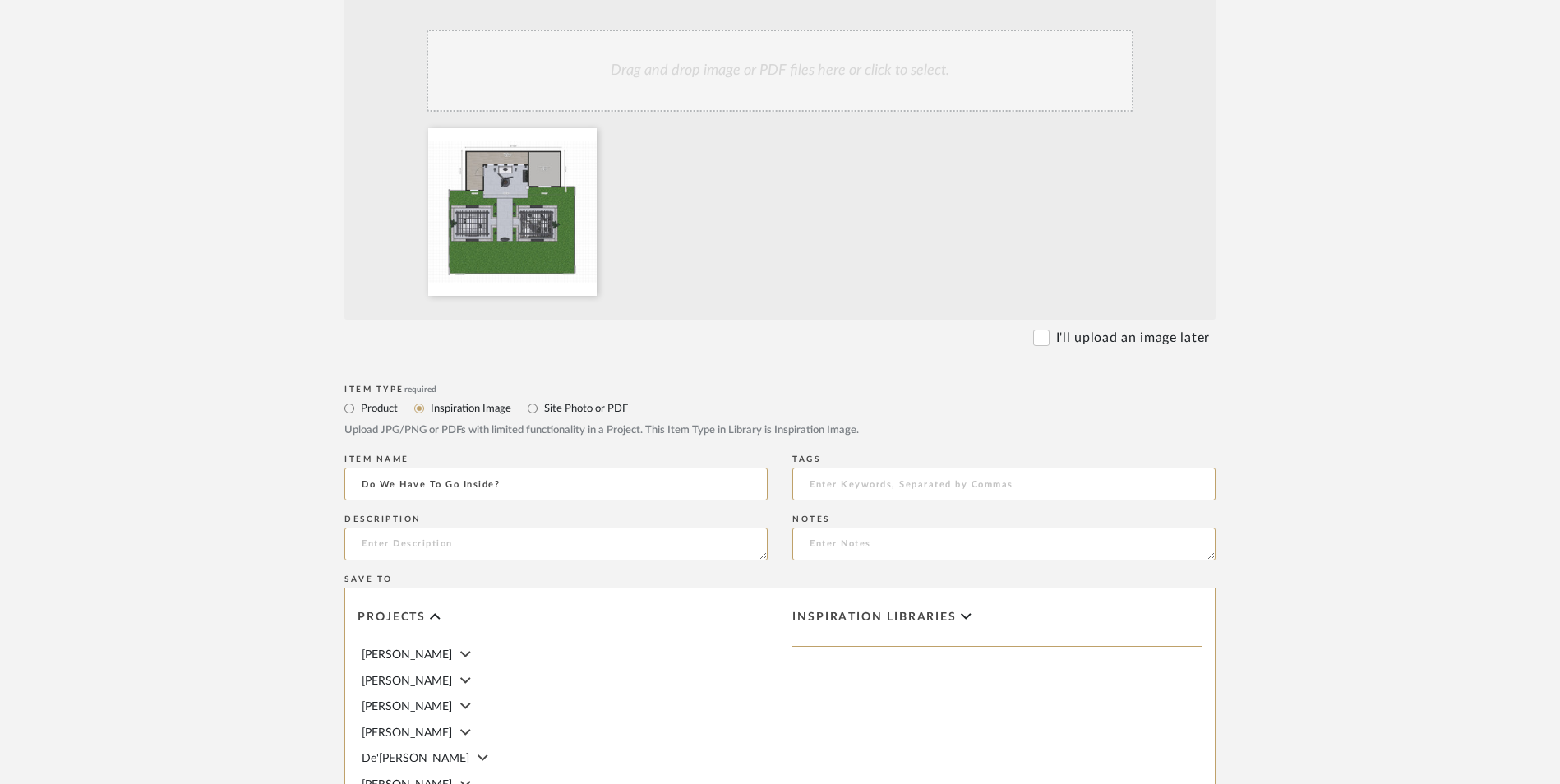
type input "Do We Have To Go Inside?"
click at [460, 528] on textarea at bounding box center [556, 544] width 423 height 33
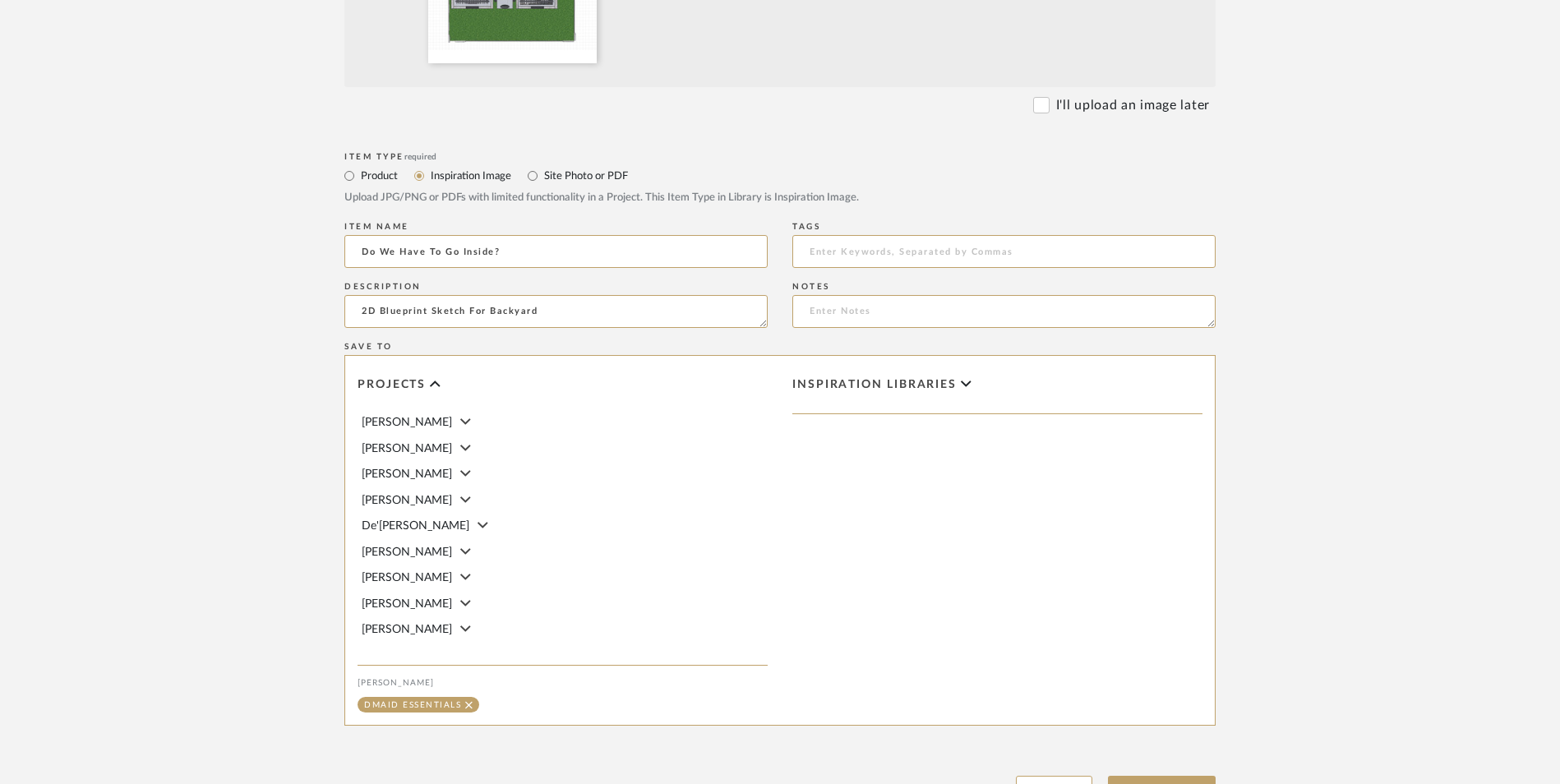
scroll to position [738, 0]
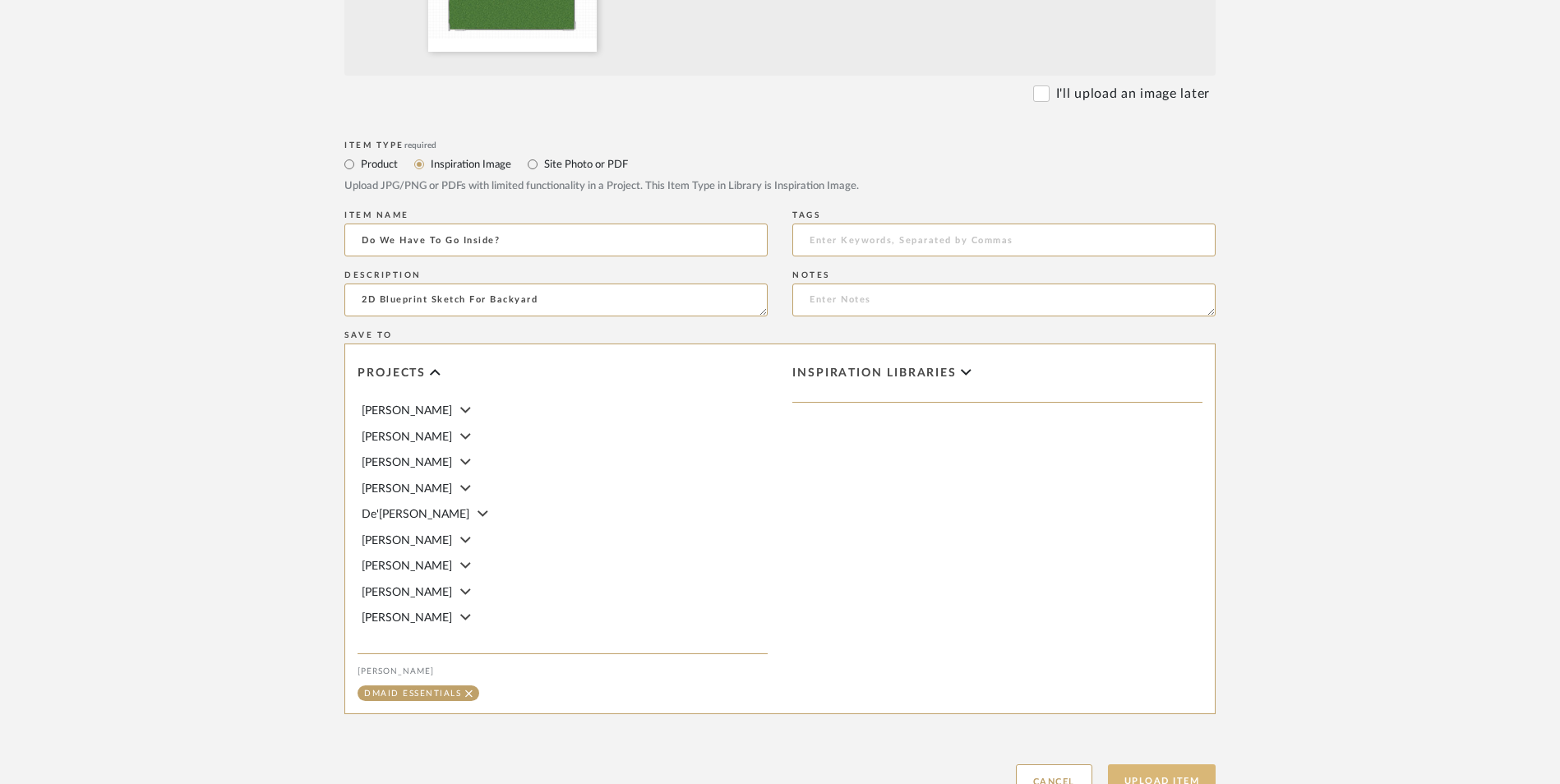
type textarea "2D Blueprint Sketch For Backyard"
click at [1186, 764] on button "Upload Item" at bounding box center [1163, 781] width 109 height 34
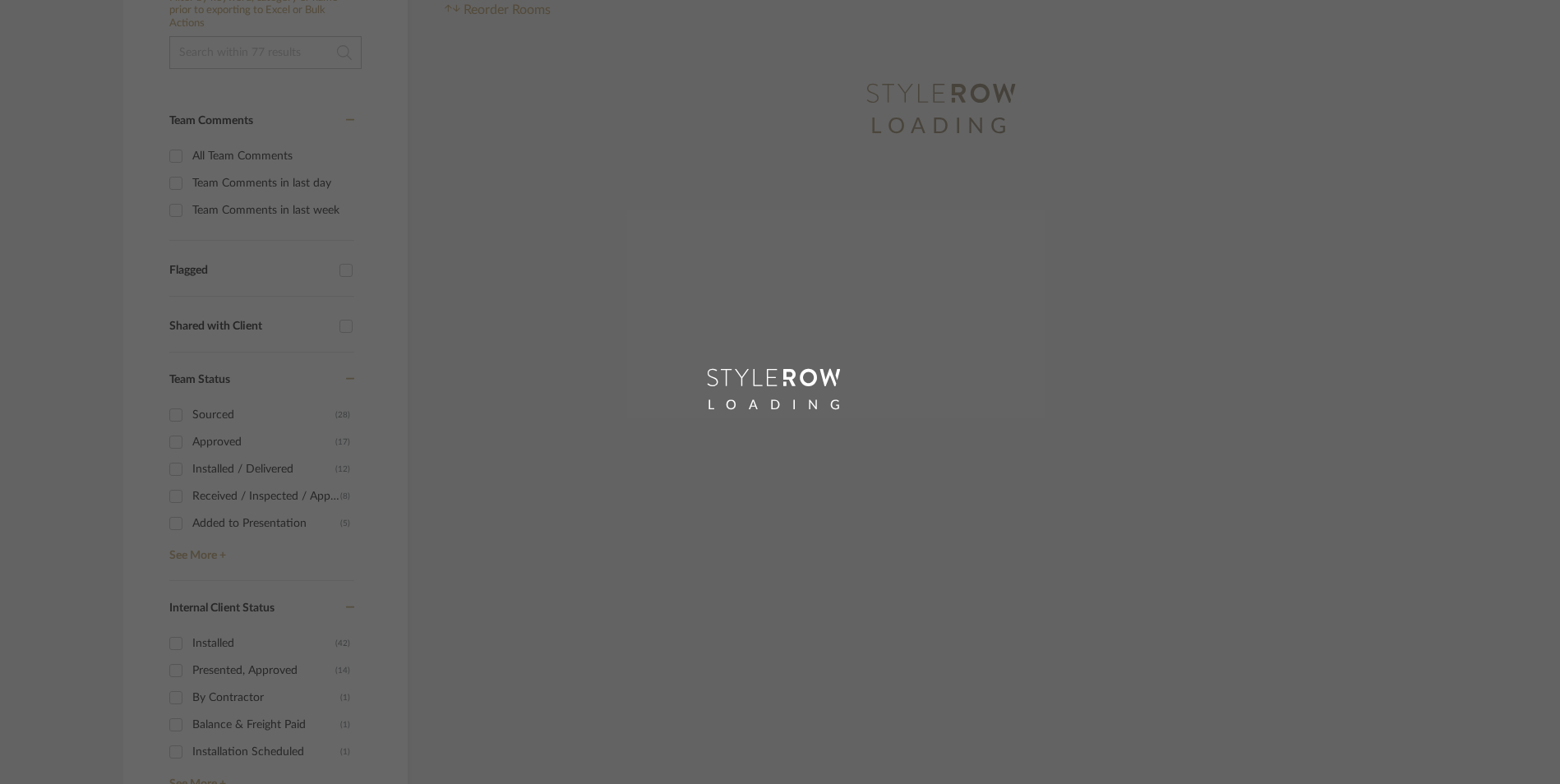
scroll to position [9, 0]
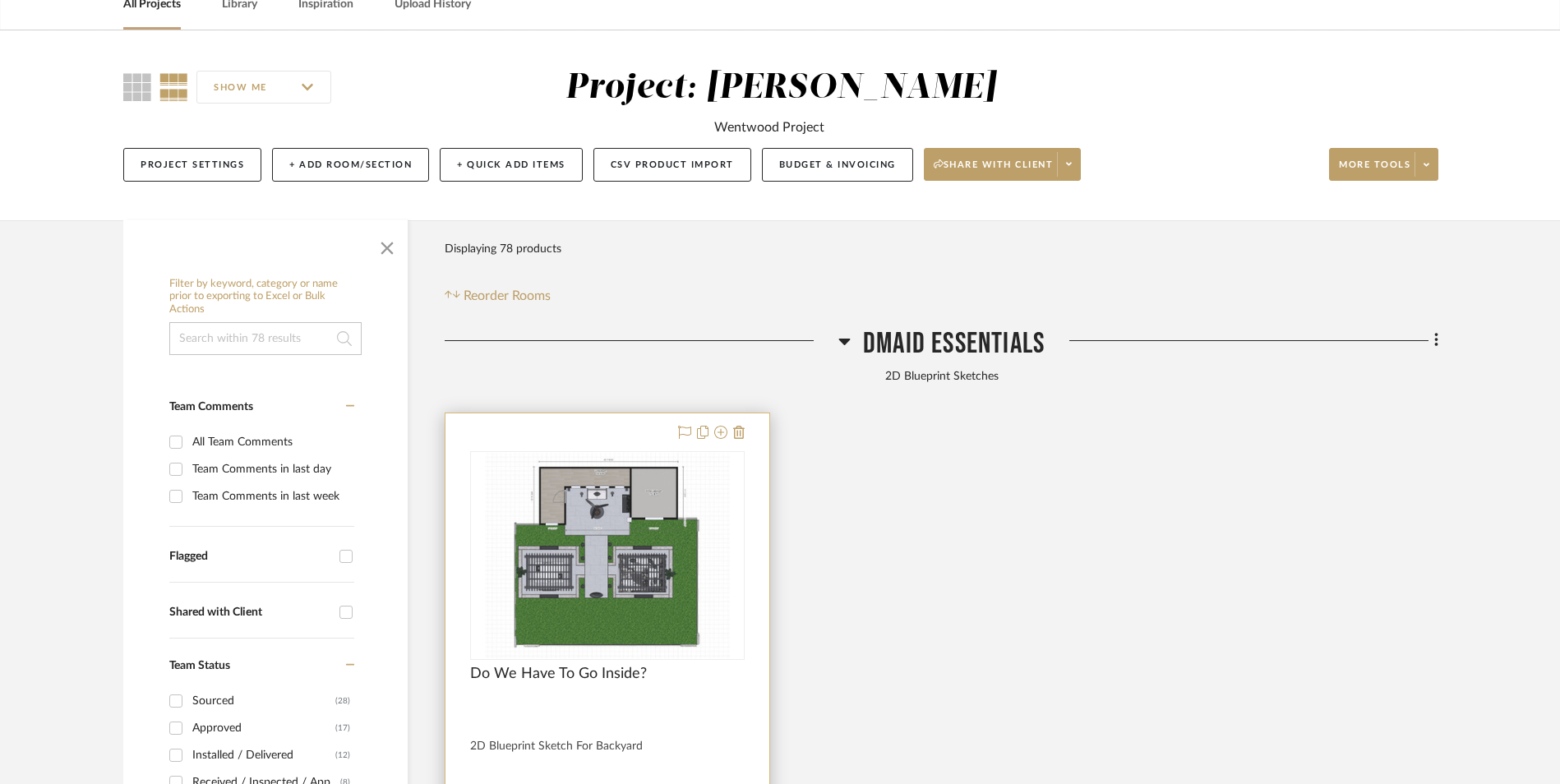
scroll to position [414, 0]
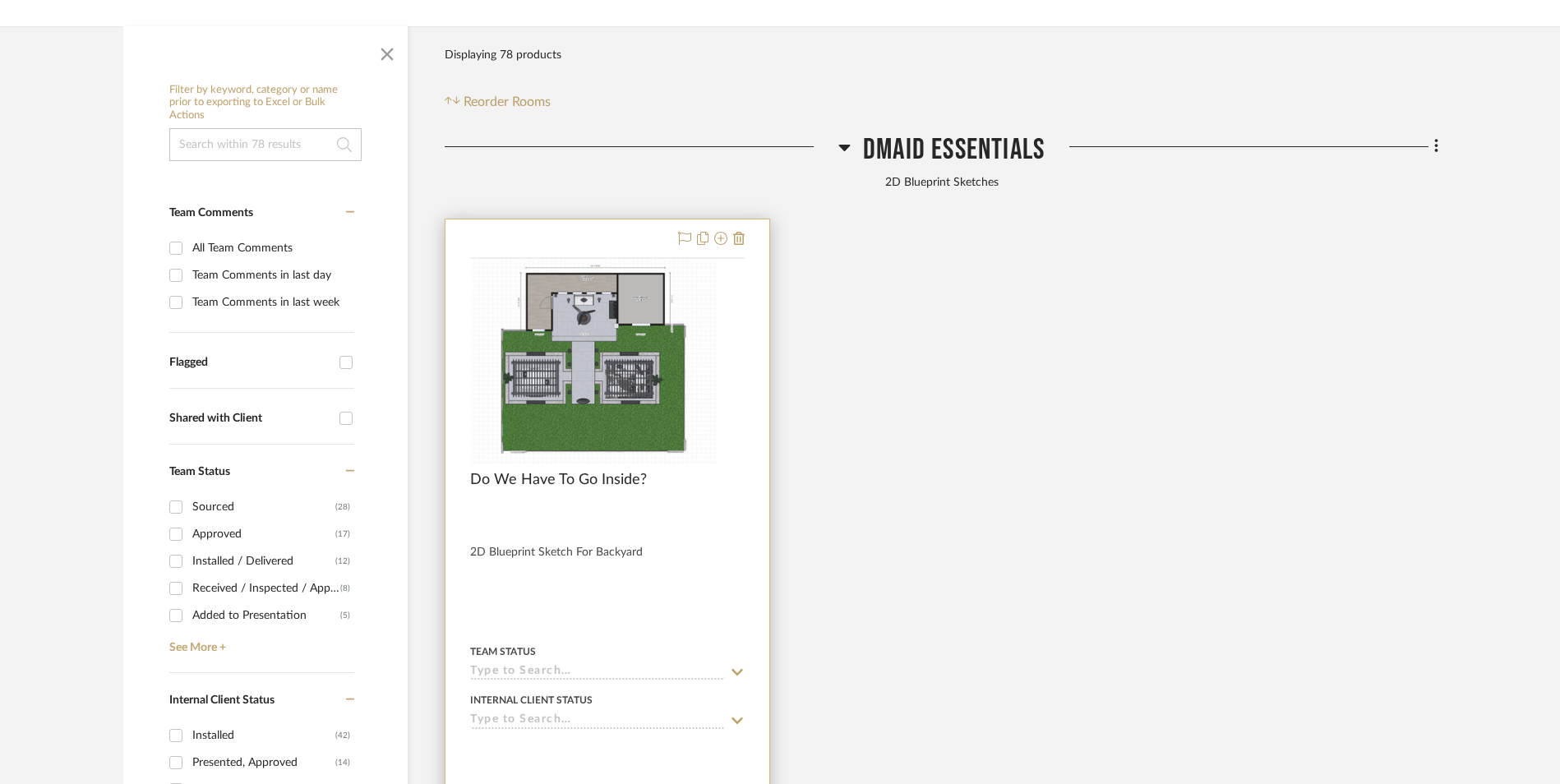
click at [0, 0] on img at bounding box center [0, 0] width 0 height 0
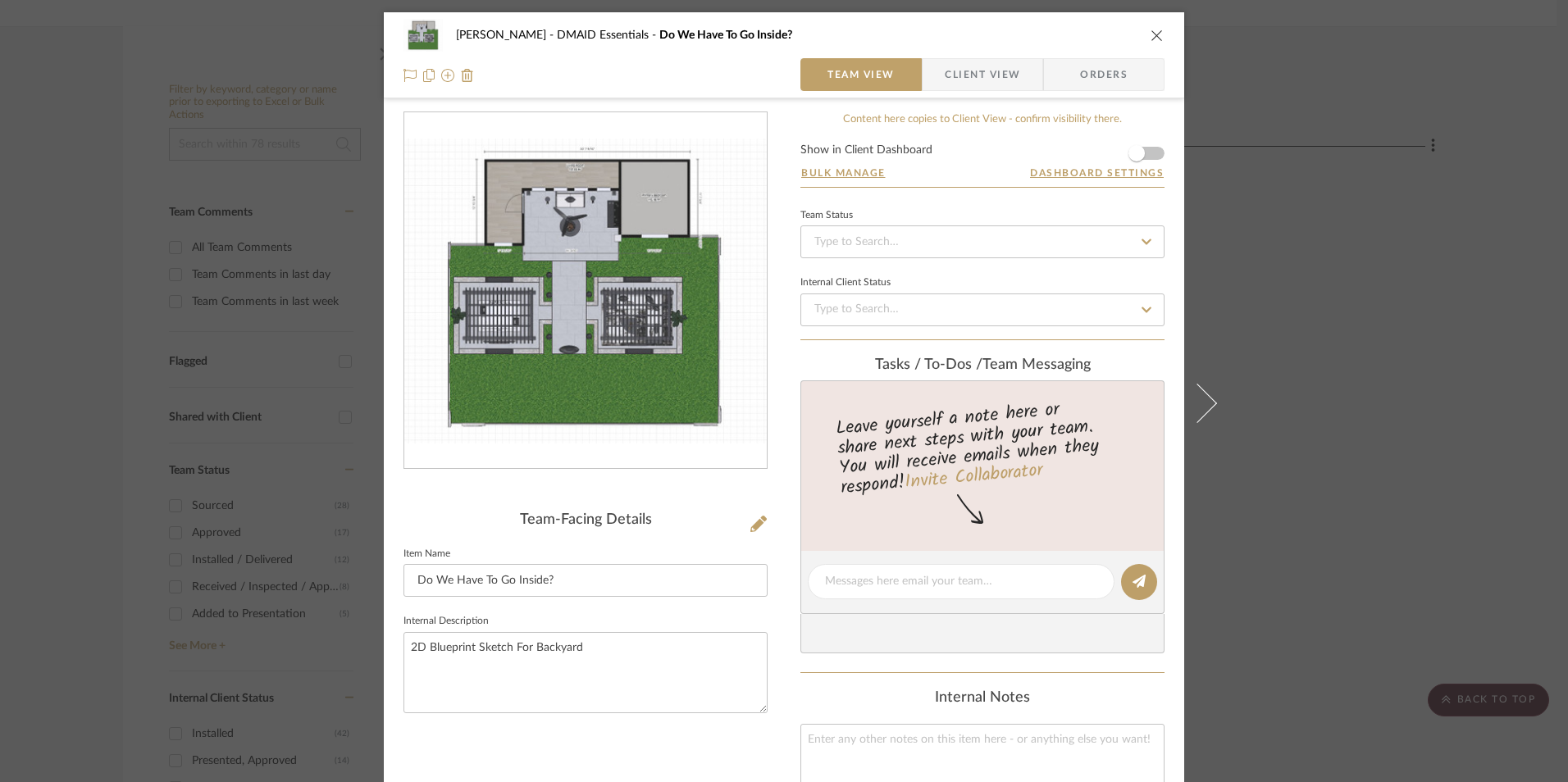
scroll to position [246, 0]
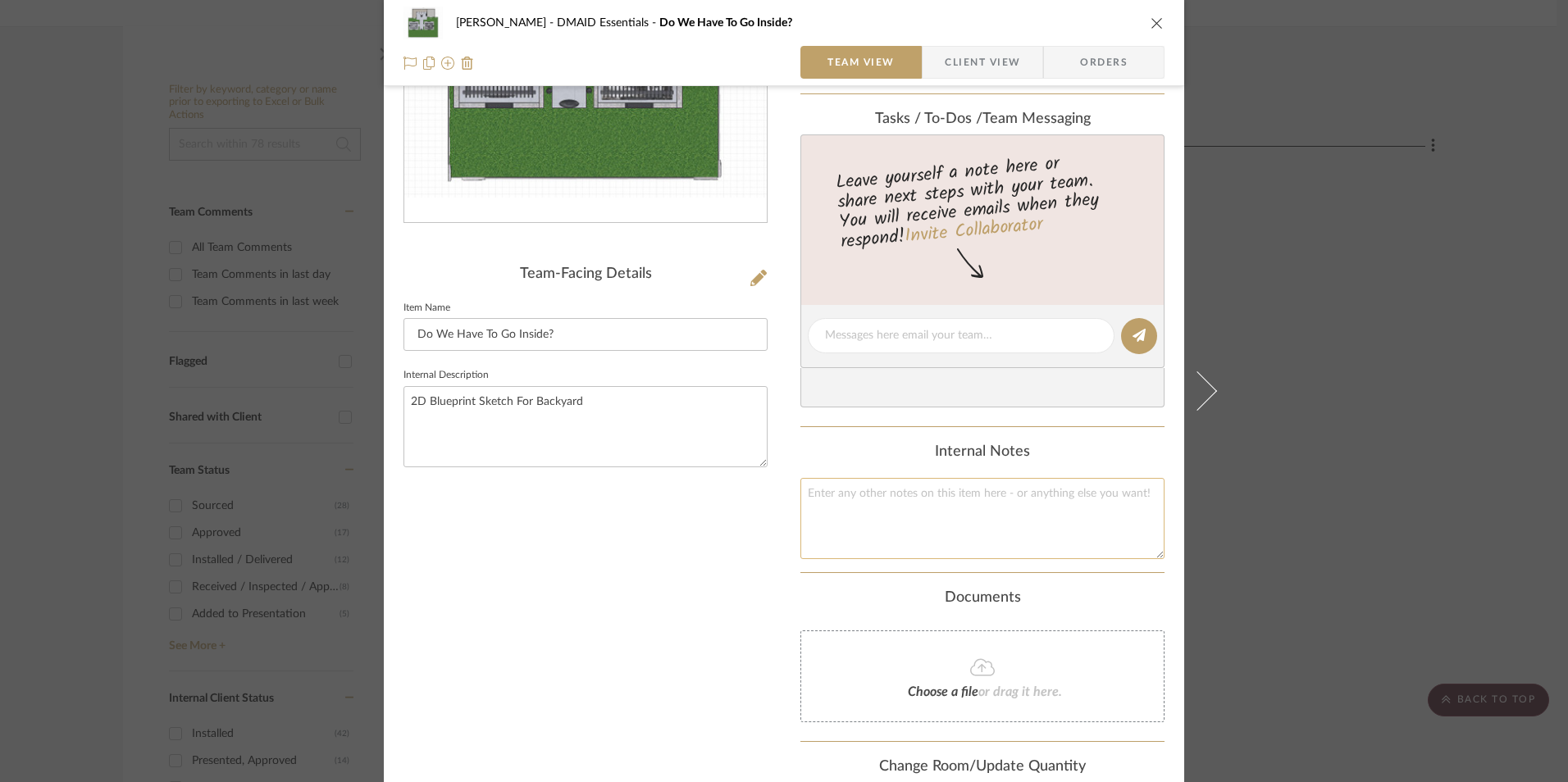
click at [925, 509] on textarea at bounding box center [982, 518] width 364 height 81
click at [1024, 493] on textarea "Project Size: (2) 13' L x 10' W =" at bounding box center [982, 518] width 364 height 81
click at [927, 511] on textarea "Project Size: (2) 13' L x 10' W = 260 Square Feet Current Patio Size:" at bounding box center [982, 518] width 364 height 81
click at [938, 509] on textarea "Project Size: (2) 13' L x 10' W = 260 Square Feet Current Patio Size: 174.25" L…" at bounding box center [982, 518] width 364 height 81
click at [1091, 510] on textarea "Project Size: (2) 13' L x 10' W = 260 Square Feet Current Patio Size: 174.25in.…" at bounding box center [982, 518] width 364 height 81
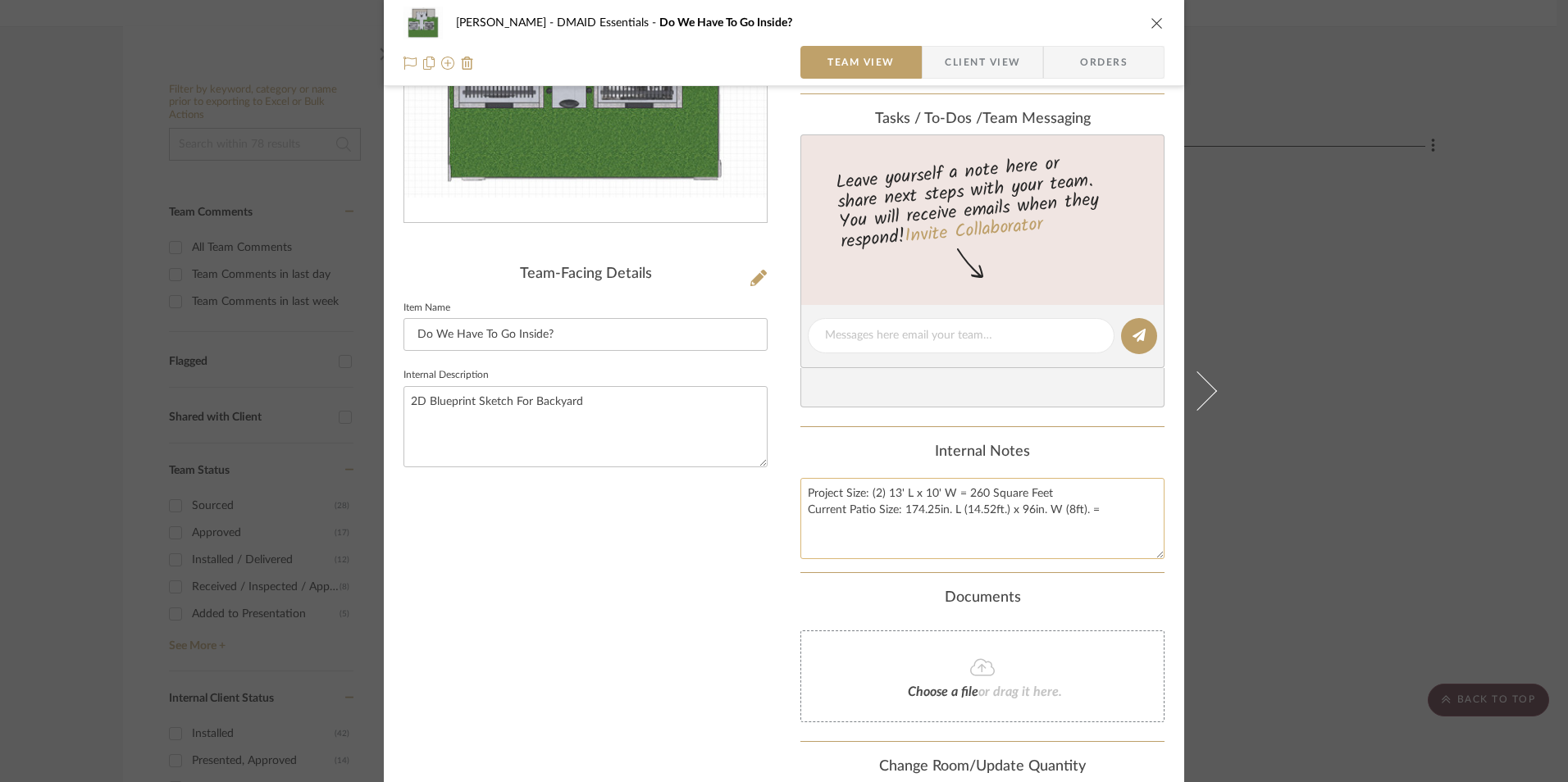
click at [1001, 511] on textarea "Project Size: (2) 13' L x 10' W = 260 Square Feet Current Patio Size: 174.25in.…" at bounding box center [982, 518] width 364 height 81
click at [886, 525] on textarea "Project Size: (2) 13' L x 10' W = 260 Square Feet Current Patio Size: 174.25in.…" at bounding box center [982, 518] width 364 height 81
drag, startPoint x: 847, startPoint y: 524, endPoint x: 923, endPoint y: 551, distance: 80.7
click at [847, 524] on textarea "Project Size: (2) 13' L x 10' W = 260 Square Feet Current Patio Size: 174.25in.…" at bounding box center [982, 518] width 364 height 81
drag, startPoint x: 876, startPoint y: 539, endPoint x: 902, endPoint y: 543, distance: 26.3
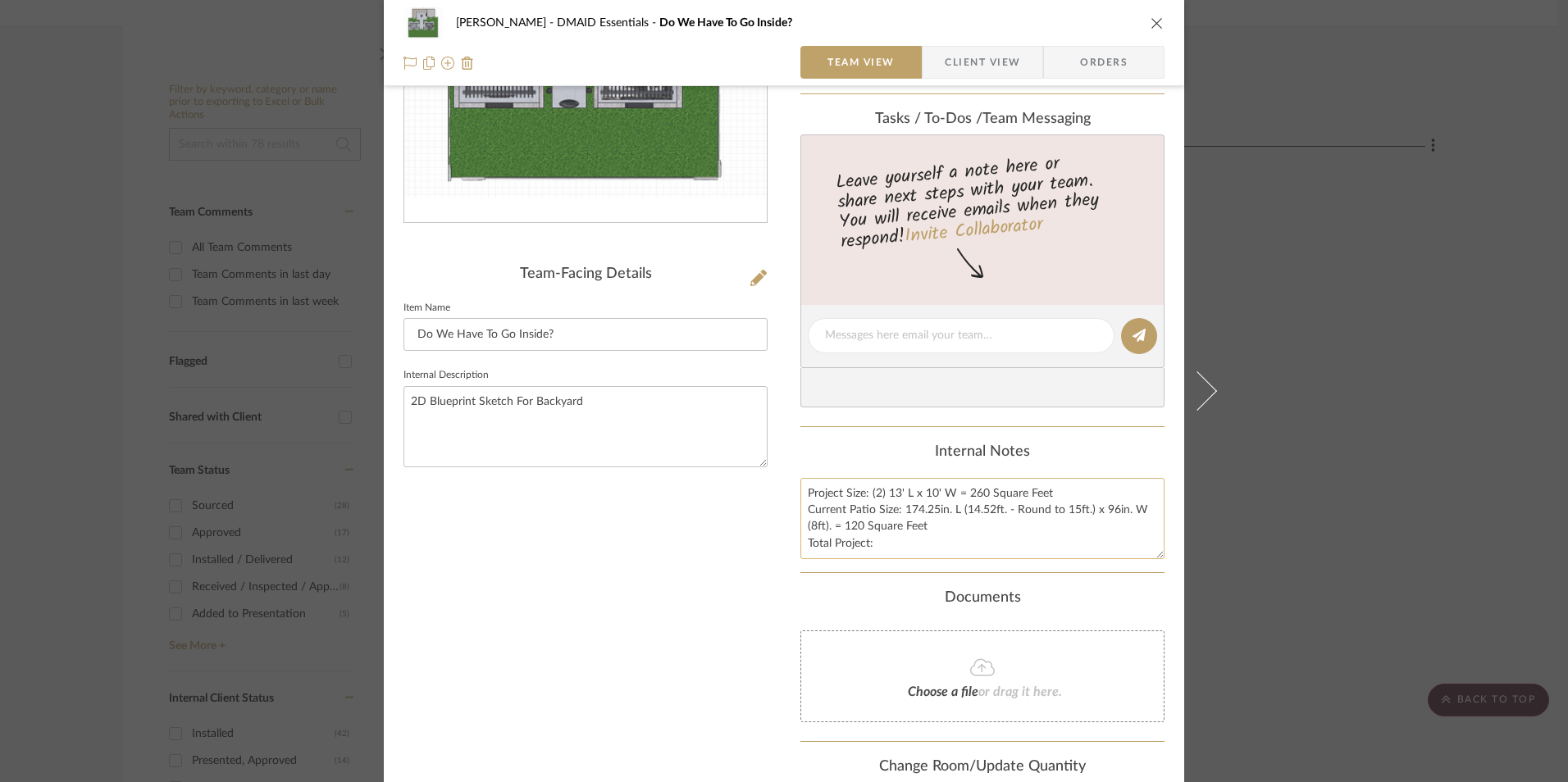
click at [876, 539] on textarea "Project Size: (2) 13' L x 10' W = 260 Square Feet Current Patio Size: 174.25in.…" at bounding box center [982, 518] width 364 height 81
type textarea "Project Size: (2) 13' L x 10' W = 260 Square Feet Current Patio Size: 174.25in.…"
click at [862, 444] on div "Internal Notes" at bounding box center [982, 452] width 364 height 18
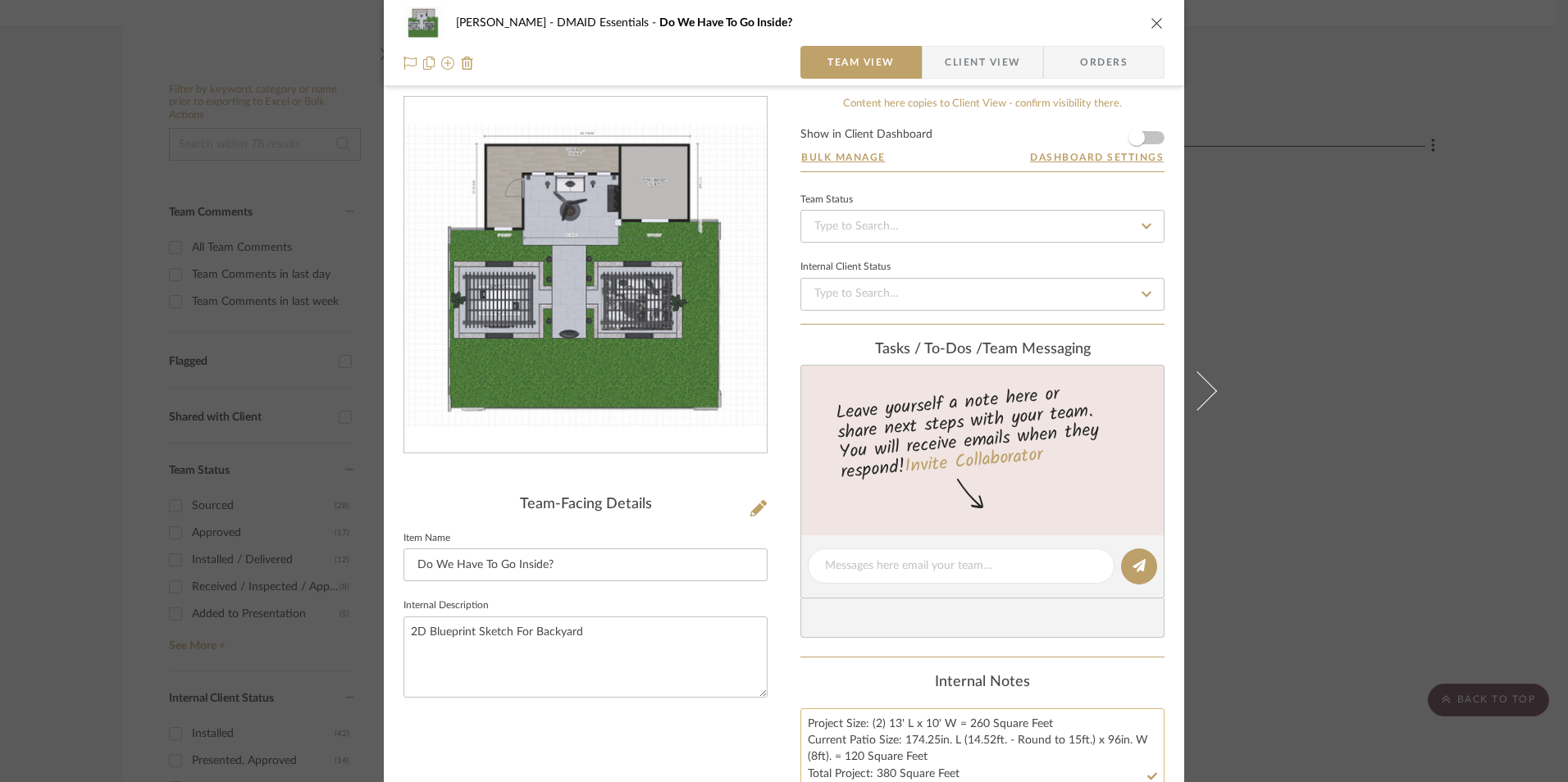
scroll to position [0, 0]
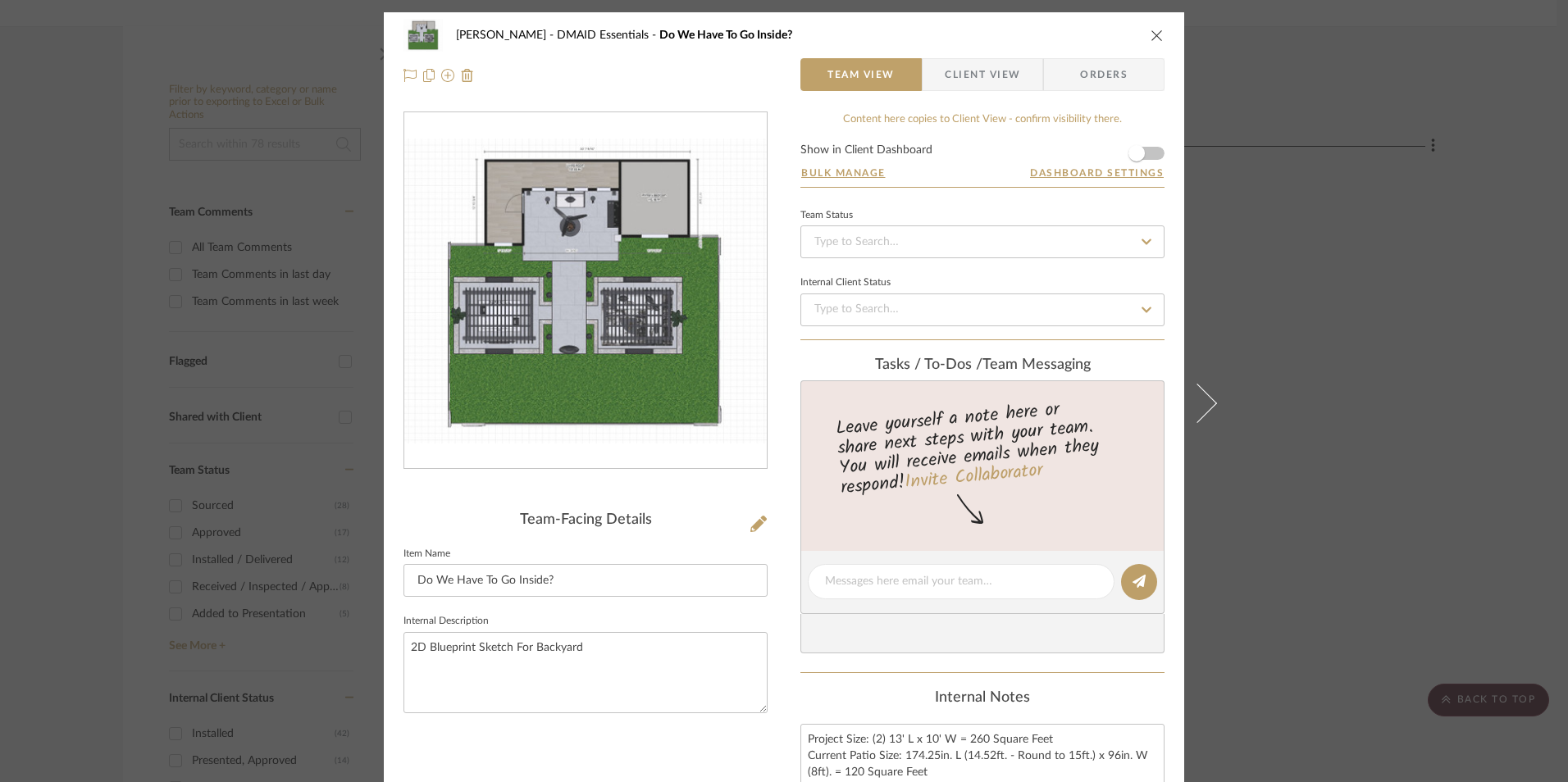
click at [1151, 41] on icon "close" at bounding box center [1157, 35] width 13 height 13
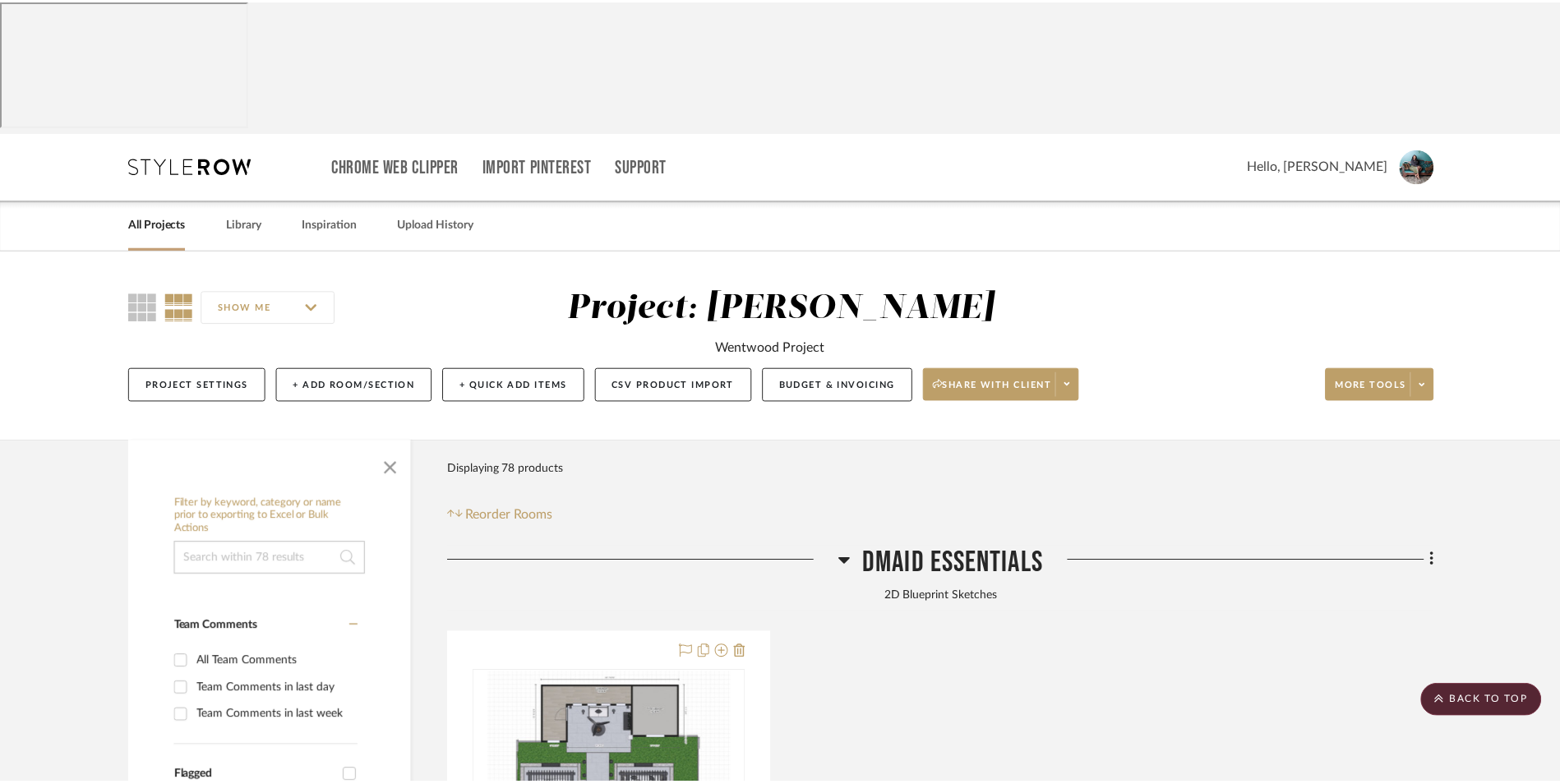
scroll to position [414, 0]
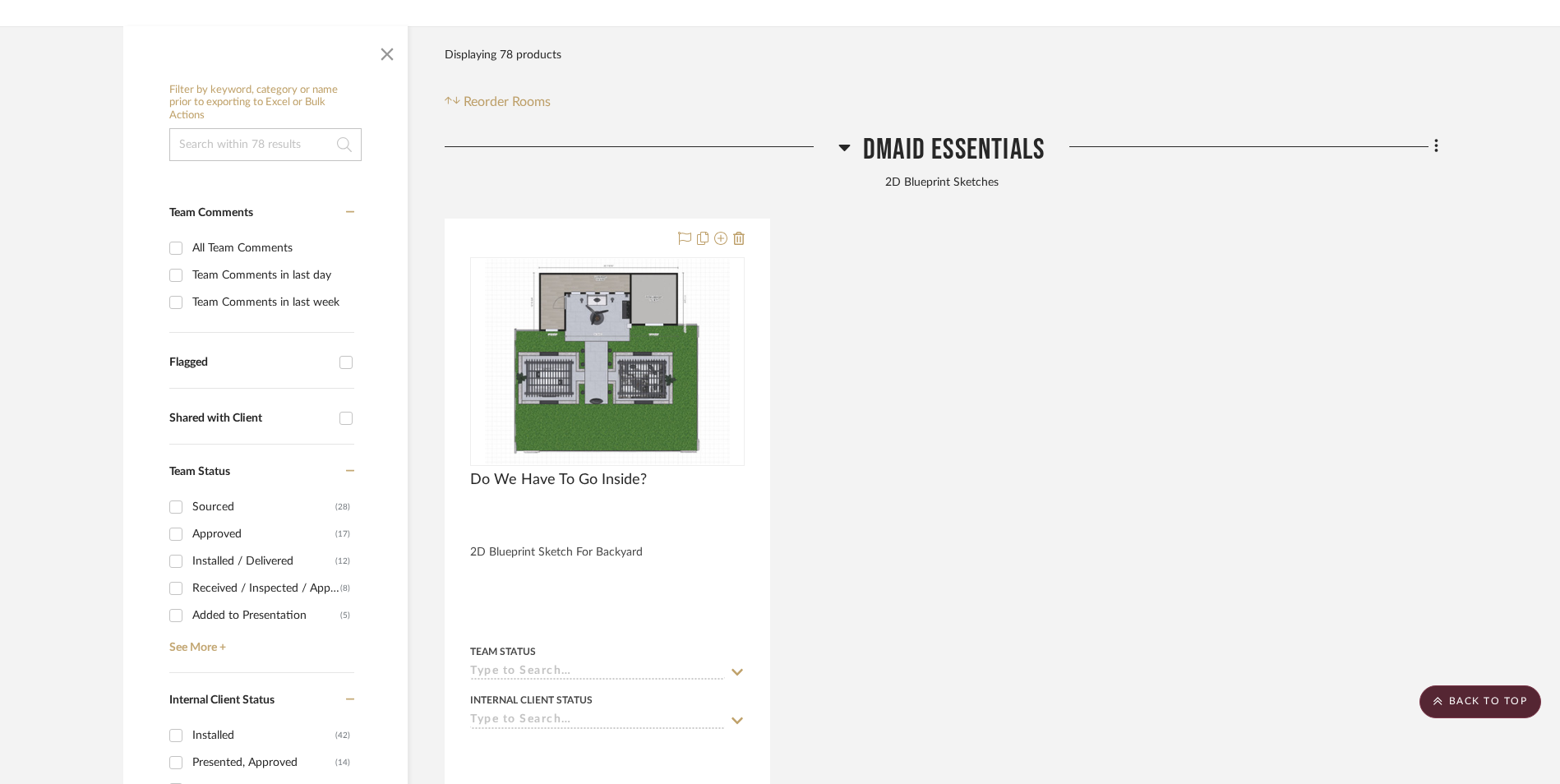
click at [1280, 326] on div "Do We Have To Go Inside? 2D Blueprint Sketch For Backyard Team Status Internal …" at bounding box center [941, 580] width 994 height 724
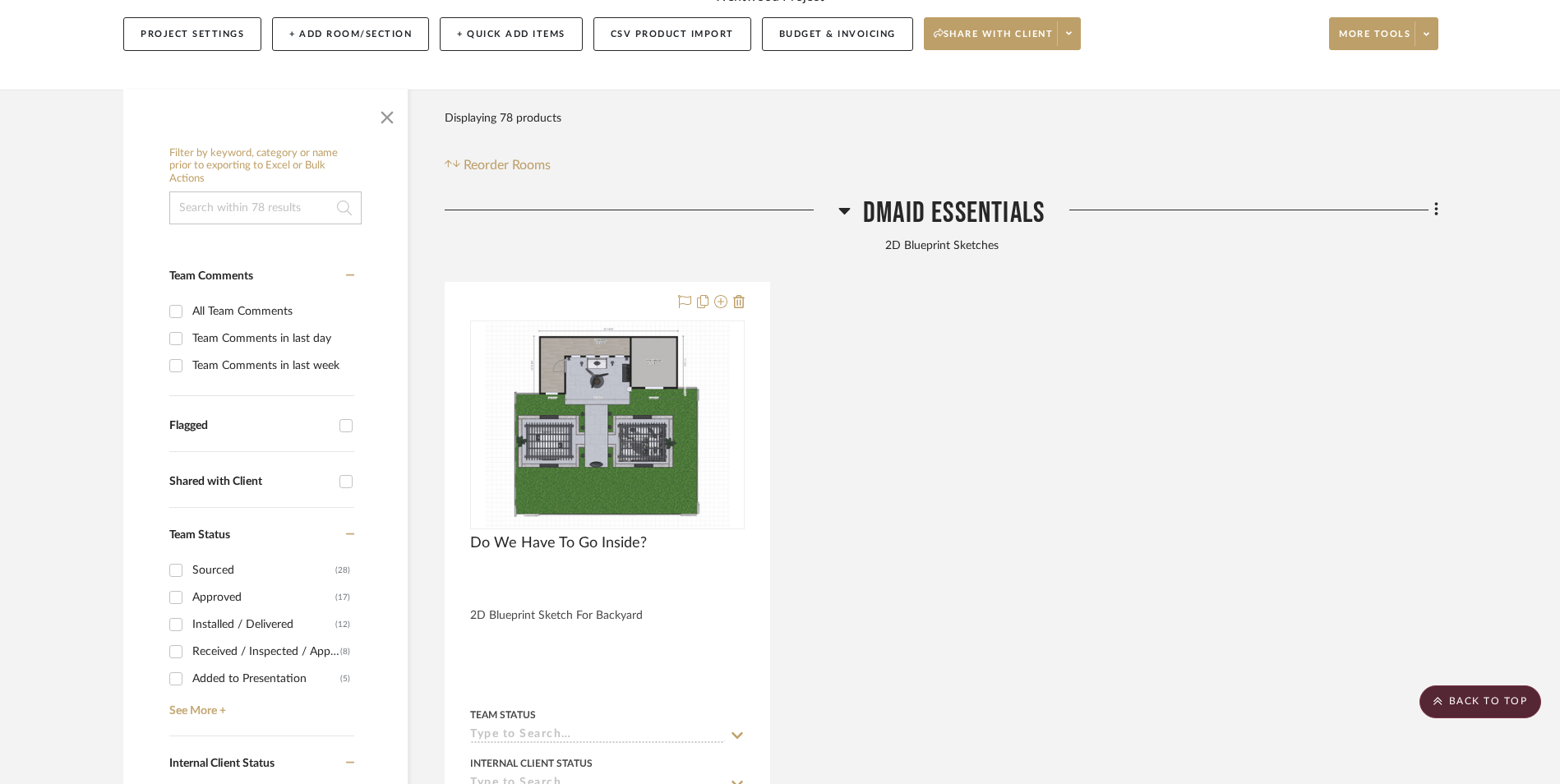
scroll to position [332, 0]
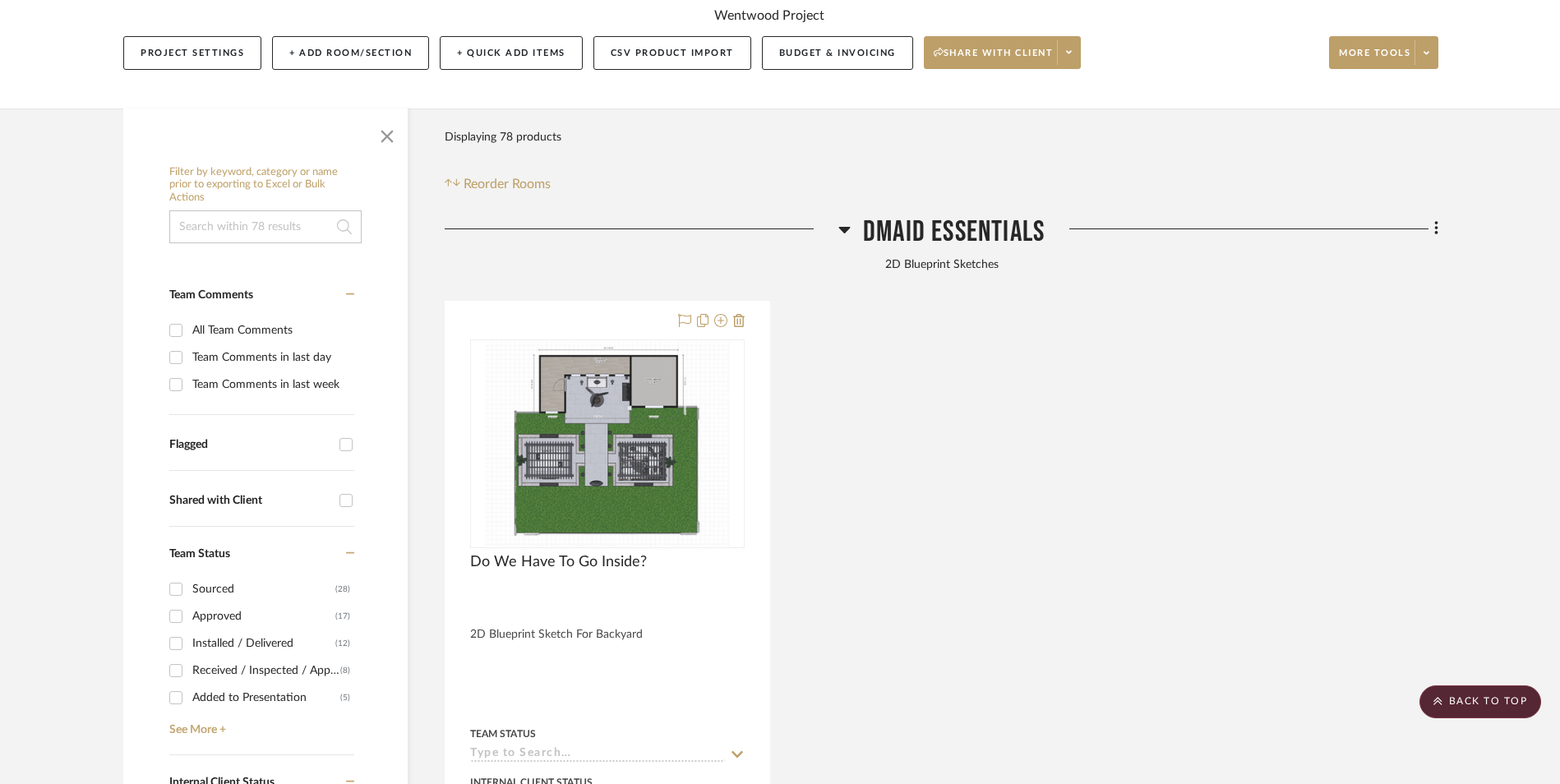
click at [1203, 385] on div "Do We Have To Go Inside? 2D Blueprint Sketch For Backyard Team Status Internal …" at bounding box center [941, 663] width 994 height 724
click at [843, 220] on icon at bounding box center [845, 229] width 13 height 20
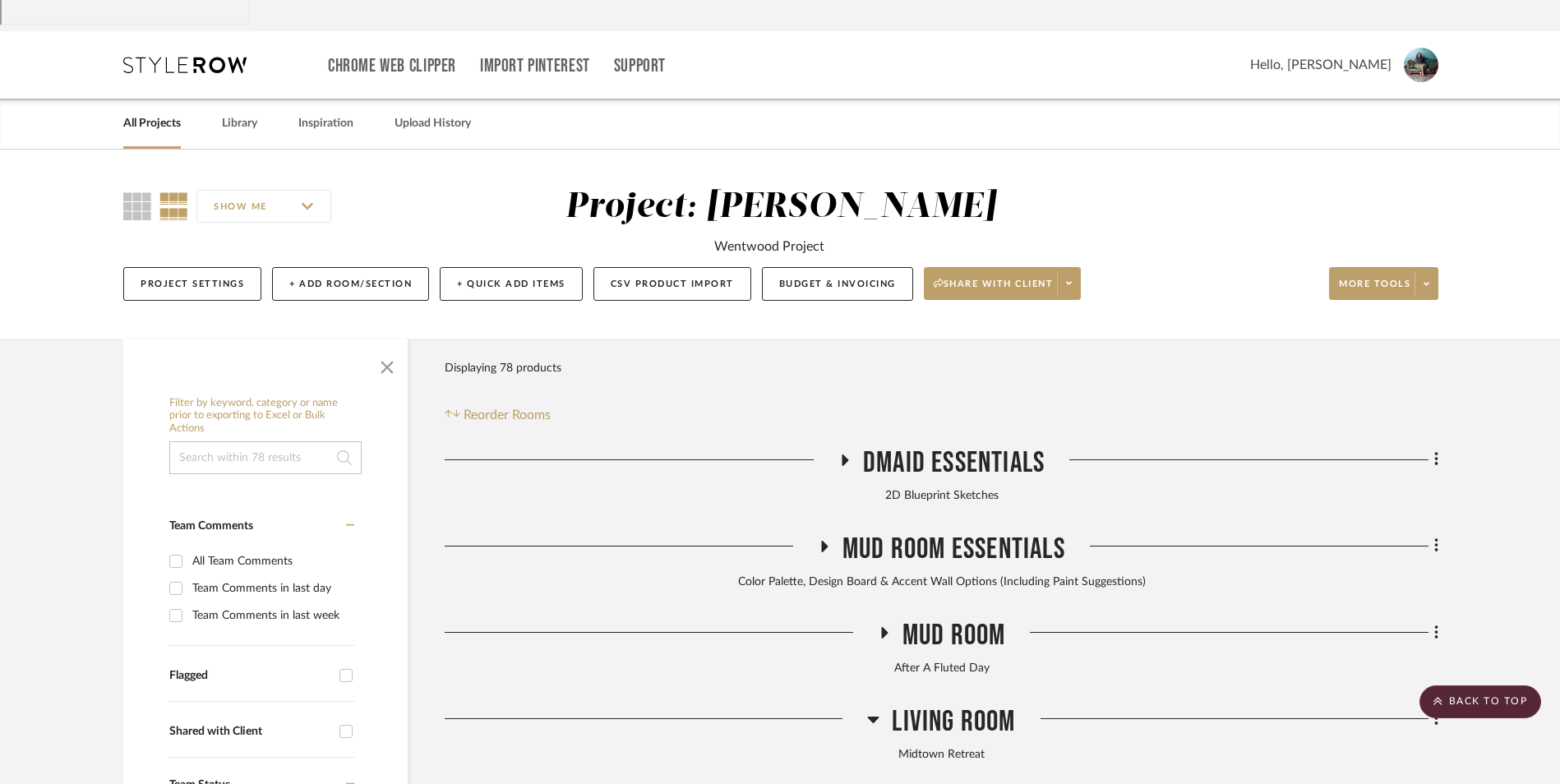
scroll to position [0, 0]
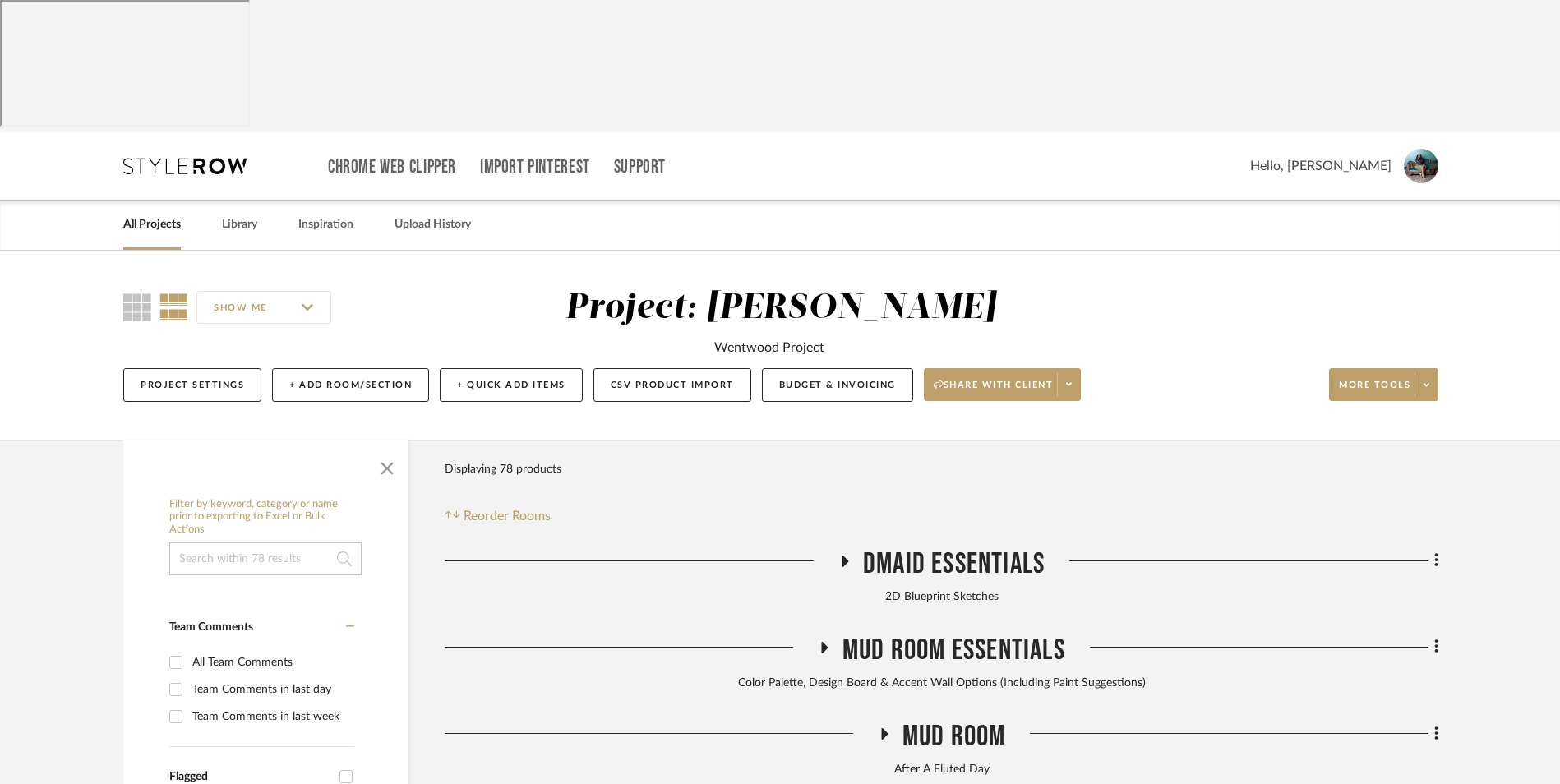
click at [168, 213] on link "All Projects" at bounding box center [152, 224] width 57 height 22
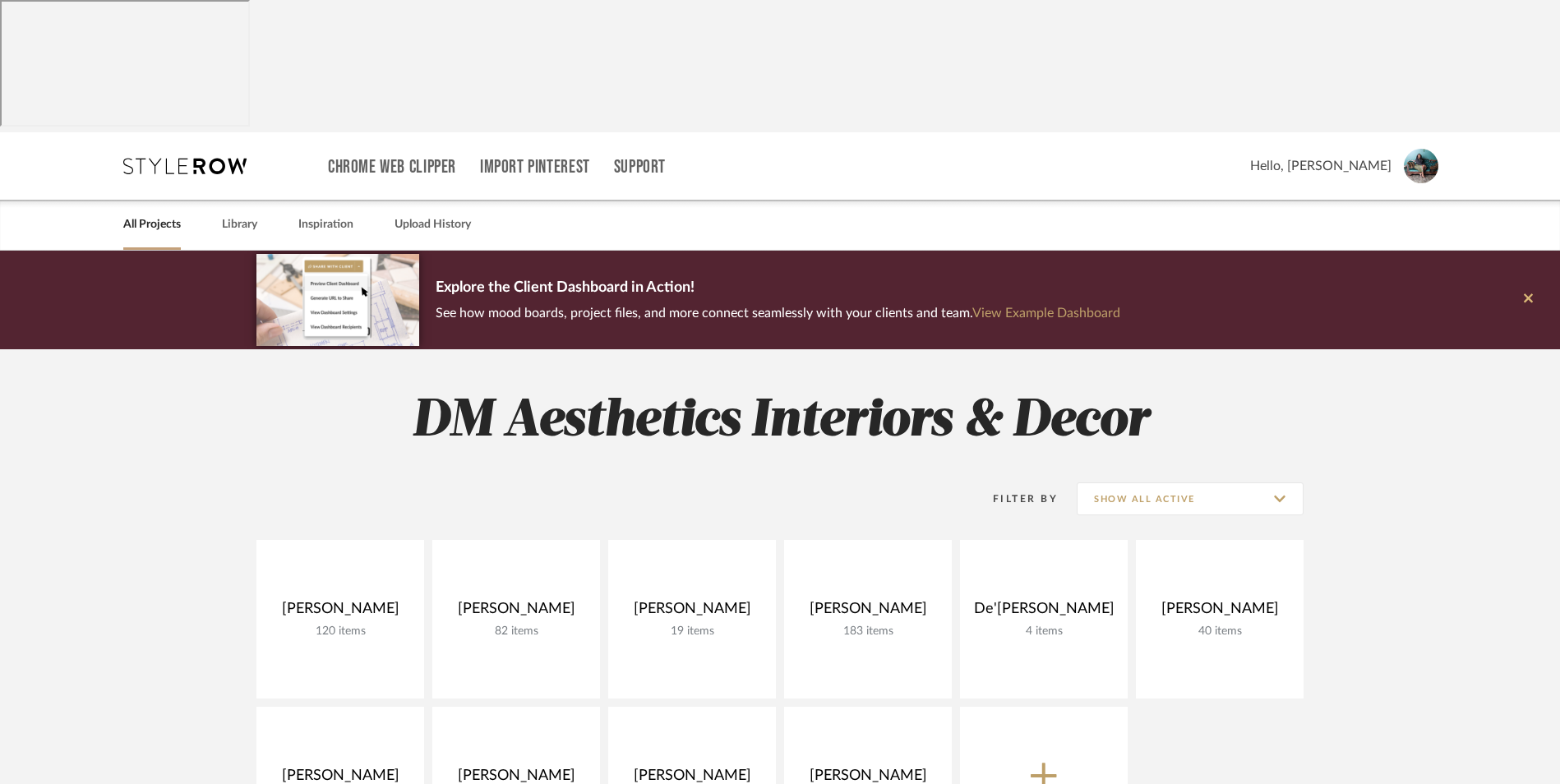
click at [1527, 291] on icon at bounding box center [1529, 298] width 9 height 15
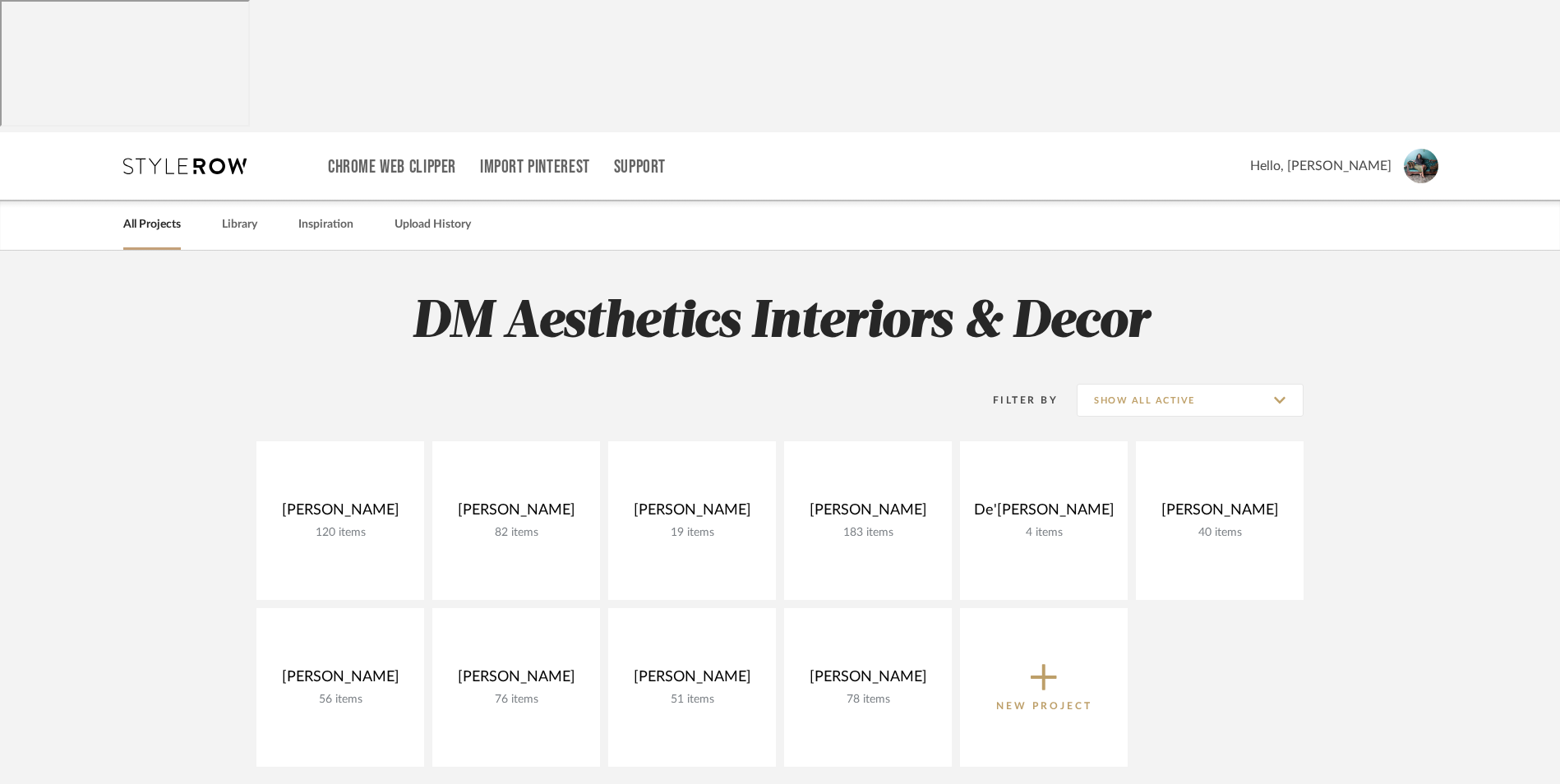
click at [1425, 563] on project-collections "Explore the Client Dashboard in Action! See how mood boards, project files, and…" at bounding box center [780, 737] width 1560 height 972
